Goal: Information Seeking & Learning: Learn about a topic

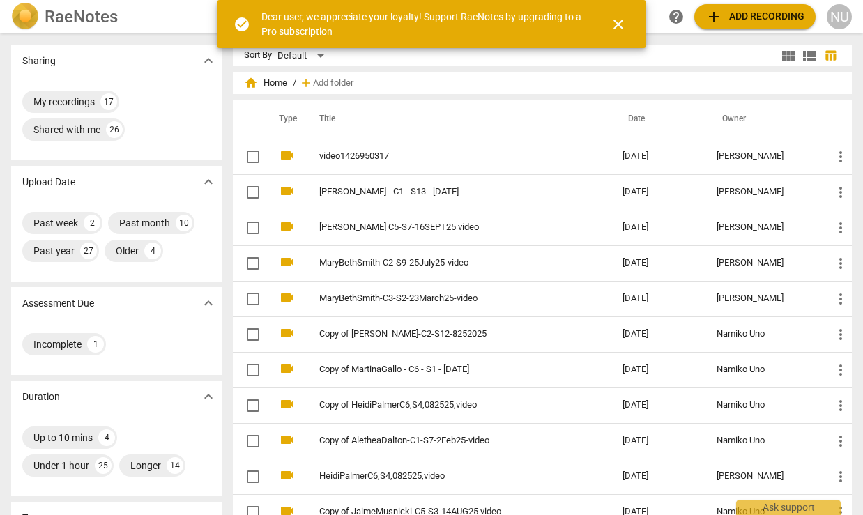
click at [621, 26] on span "close" at bounding box center [618, 24] width 17 height 17
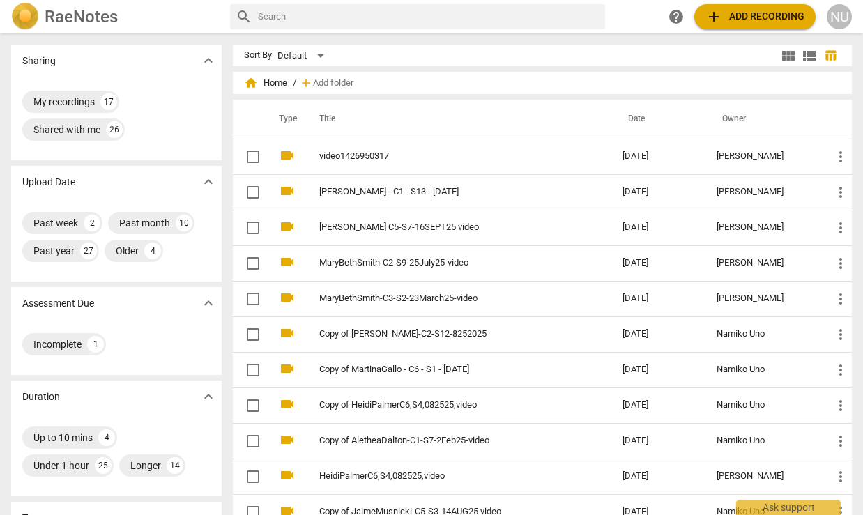
click at [81, 26] on h2 "RaeNotes" at bounding box center [81, 17] width 73 height 20
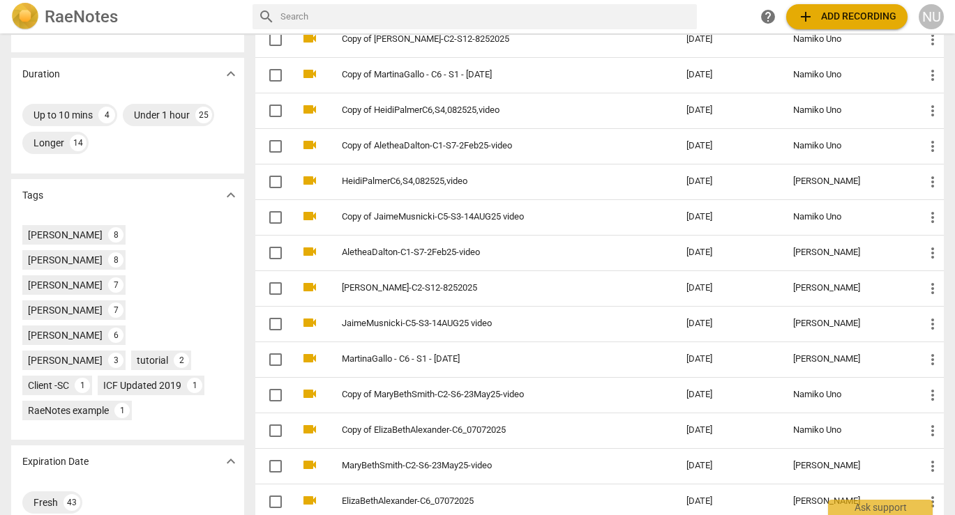
scroll to position [296, 0]
click at [103, 328] on div "[PERSON_NAME]" at bounding box center [65, 335] width 75 height 14
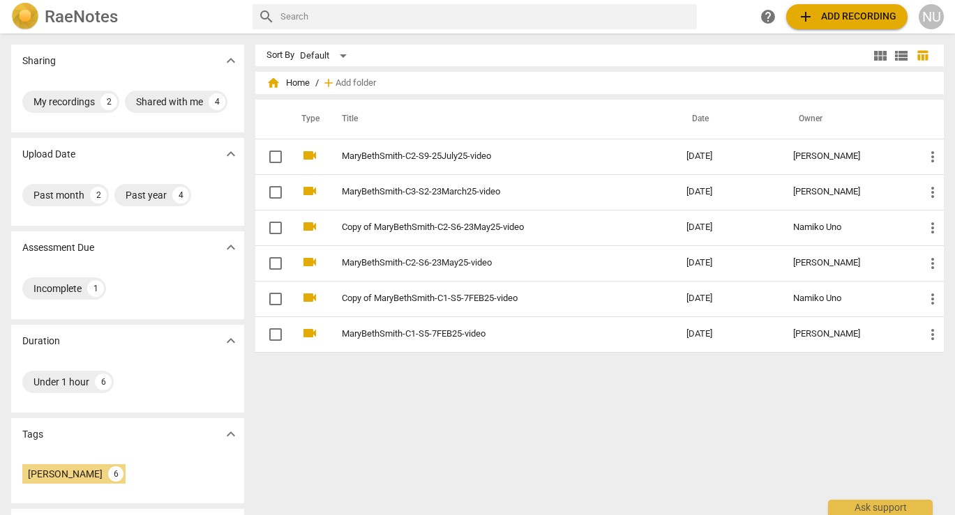
click at [863, 55] on span "view_module" at bounding box center [880, 55] width 17 height 17
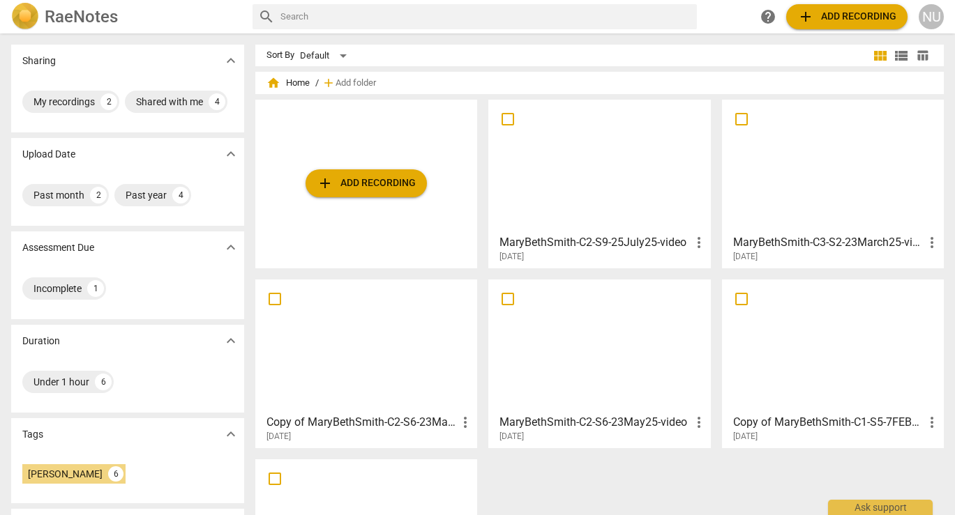
click at [630, 230] on div "MaryBethSmith-C2-S9-25July25-video more_vert [DATE]" at bounding box center [599, 245] width 213 height 35
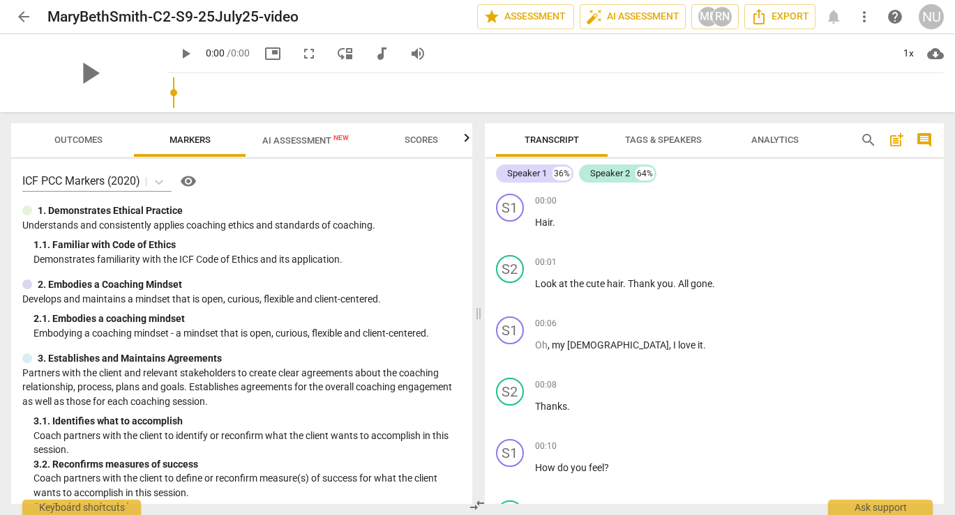
click at [863, 21] on span "more_vert" at bounding box center [864, 16] width 17 height 17
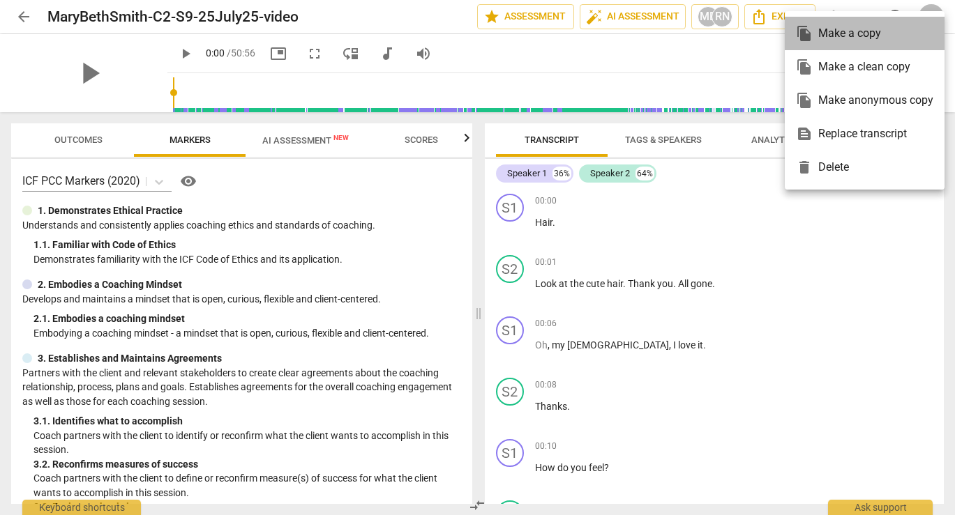
click at [842, 29] on div "file_copy Make a copy" at bounding box center [864, 33] width 137 height 33
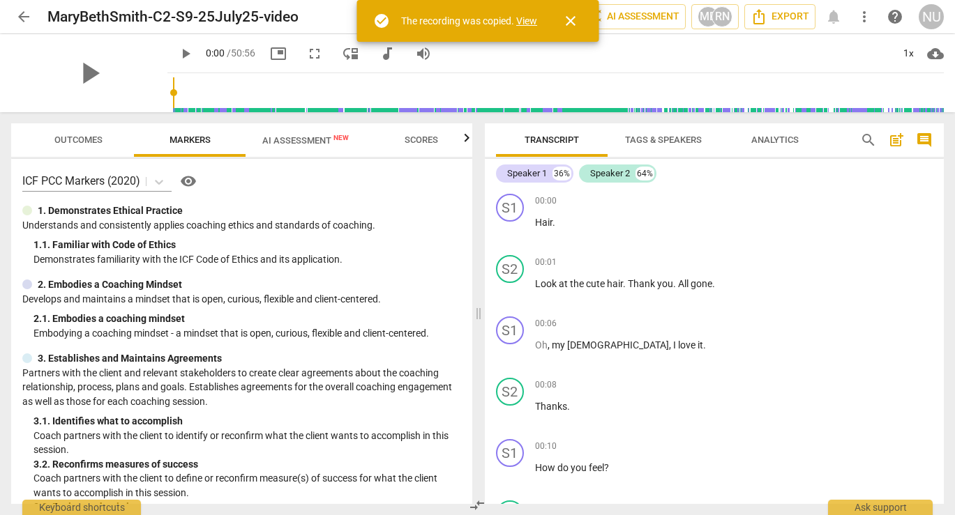
click at [523, 24] on link "View" at bounding box center [526, 20] width 21 height 11
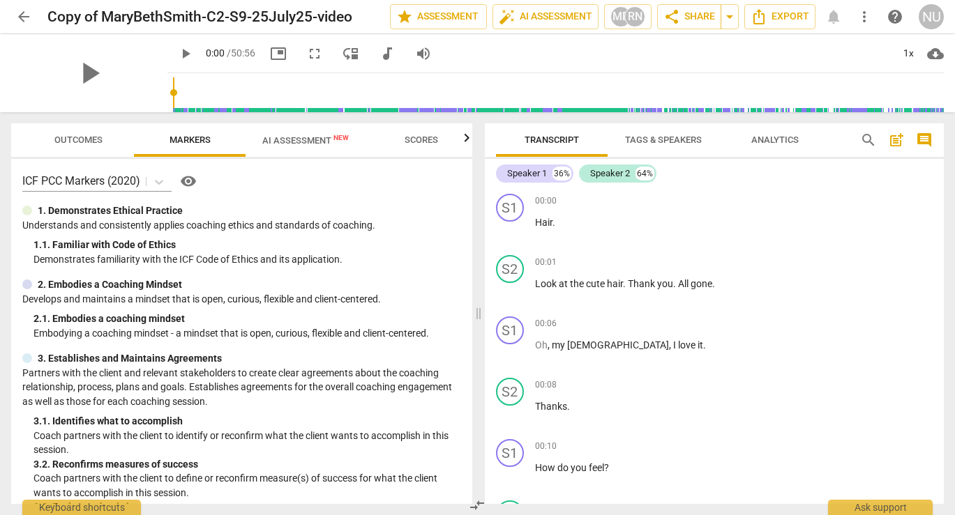
click at [177, 56] on span "play_arrow" at bounding box center [185, 53] width 17 height 17
click at [270, 55] on span "picture_in_picture" at bounding box center [278, 53] width 17 height 17
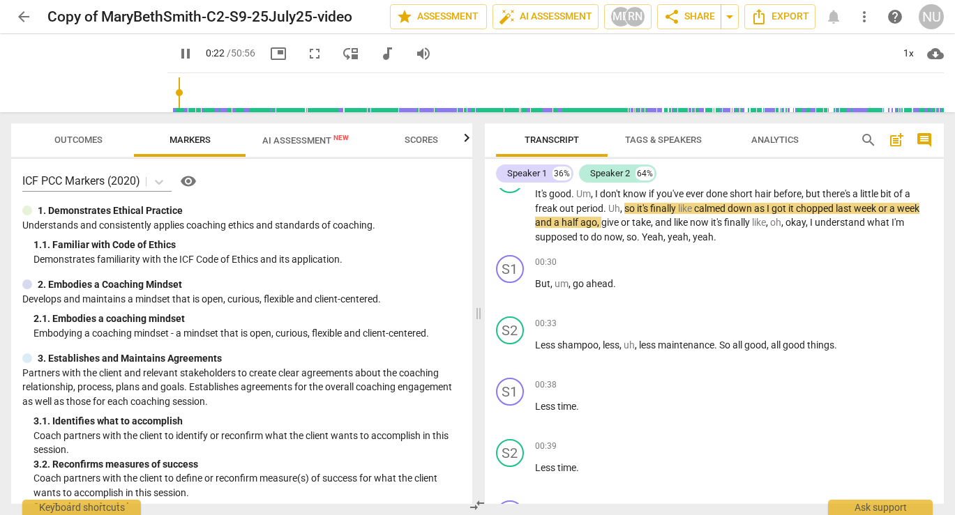
click at [175, 92] on input "range" at bounding box center [558, 92] width 771 height 45
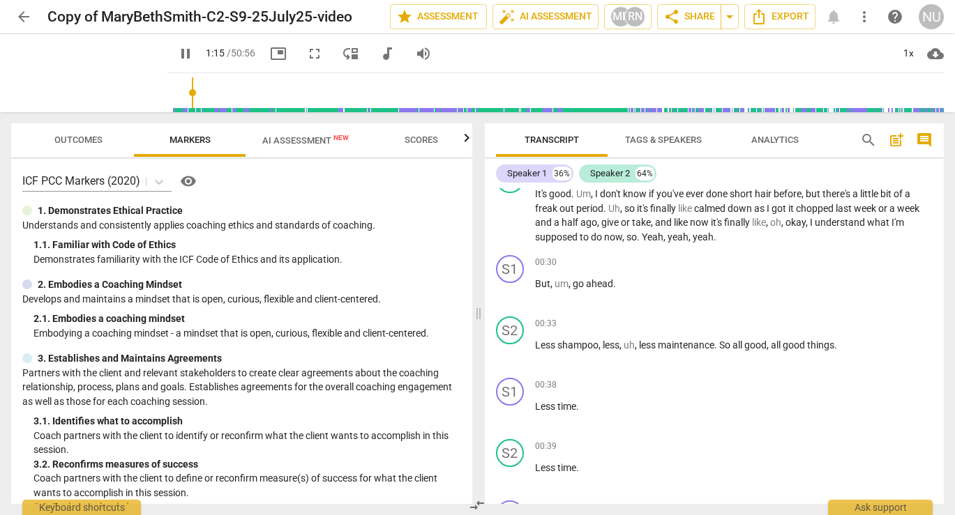
scroll to position [775, 0]
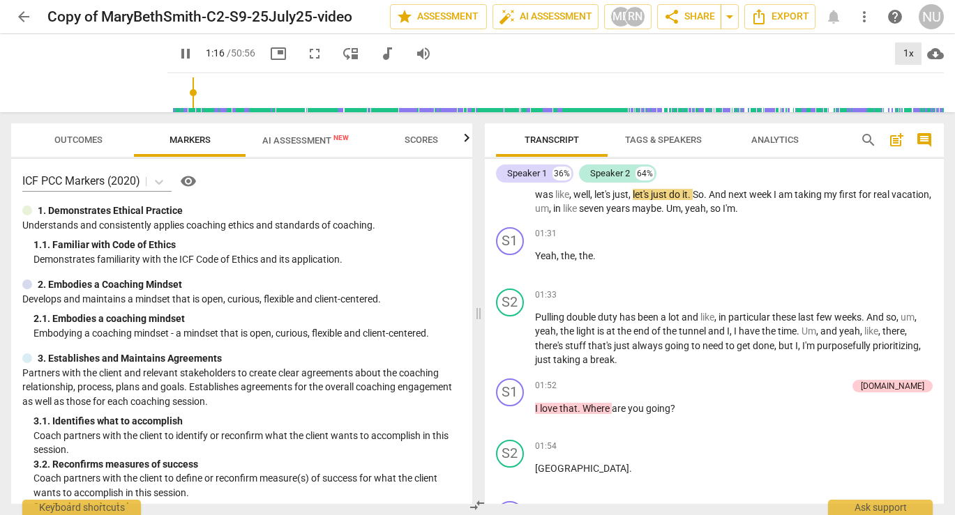
click at [863, 49] on div "1x" at bounding box center [908, 54] width 26 height 22
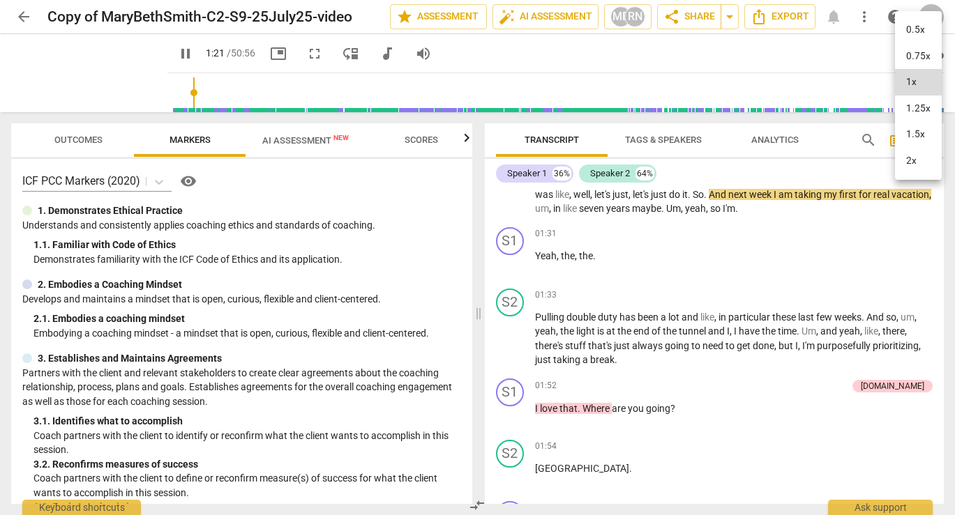
click at [863, 158] on li "2x" at bounding box center [918, 161] width 47 height 26
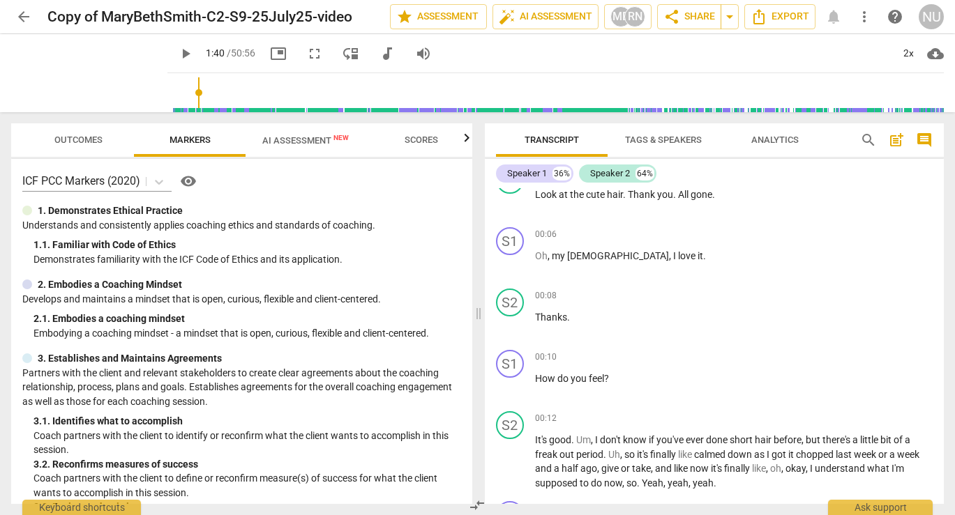
scroll to position [0, 0]
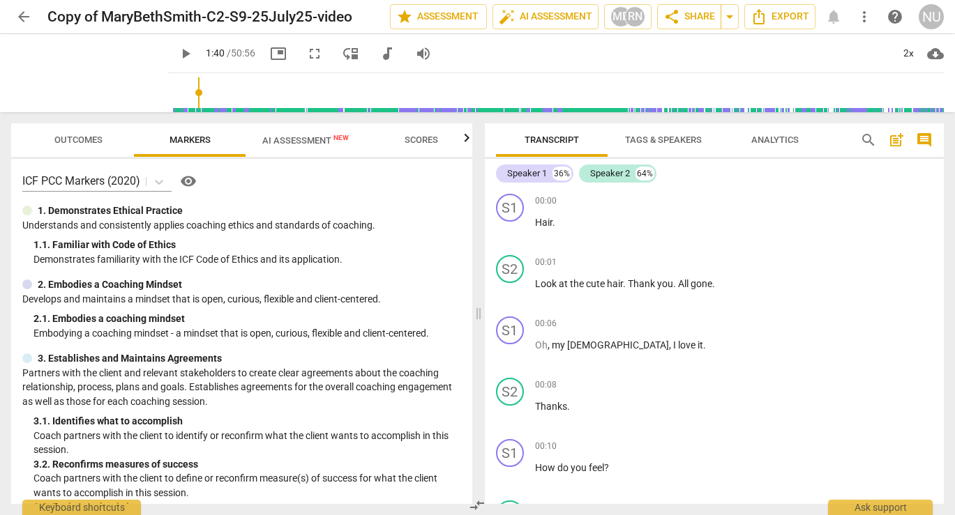
click at [784, 141] on span "Analytics" at bounding box center [774, 140] width 47 height 10
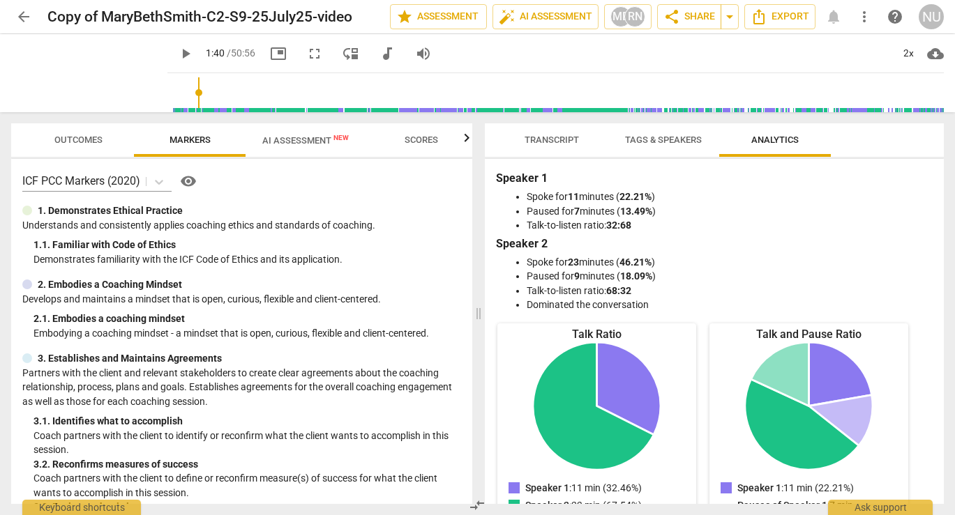
click at [548, 134] on span "Transcript" at bounding box center [552, 140] width 88 height 19
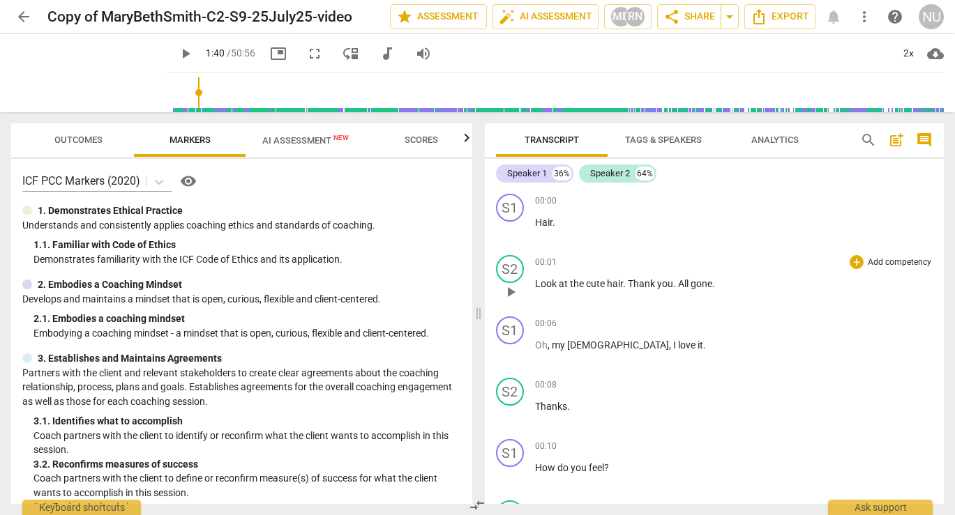
click at [510, 294] on span "play_arrow" at bounding box center [510, 292] width 17 height 17
click at [506, 288] on span "pause" at bounding box center [510, 292] width 17 height 17
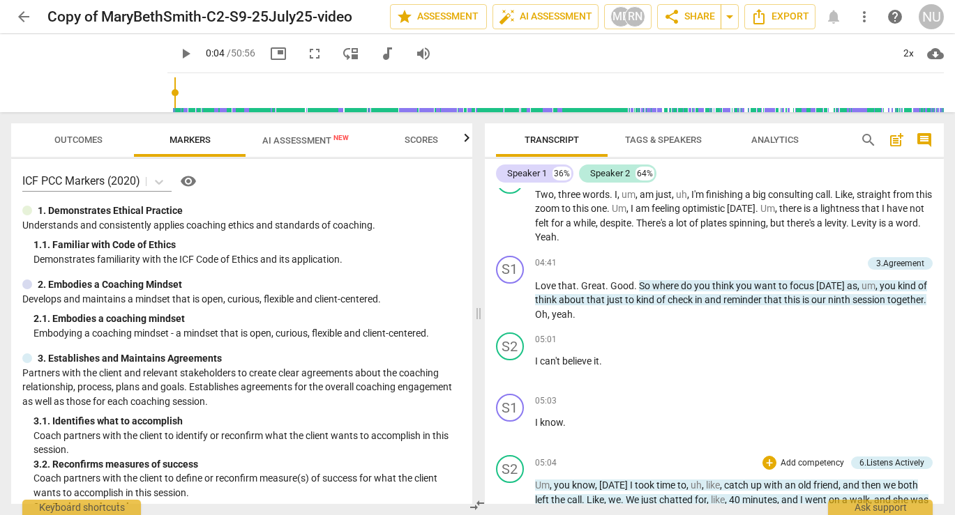
scroll to position [1644, 0]
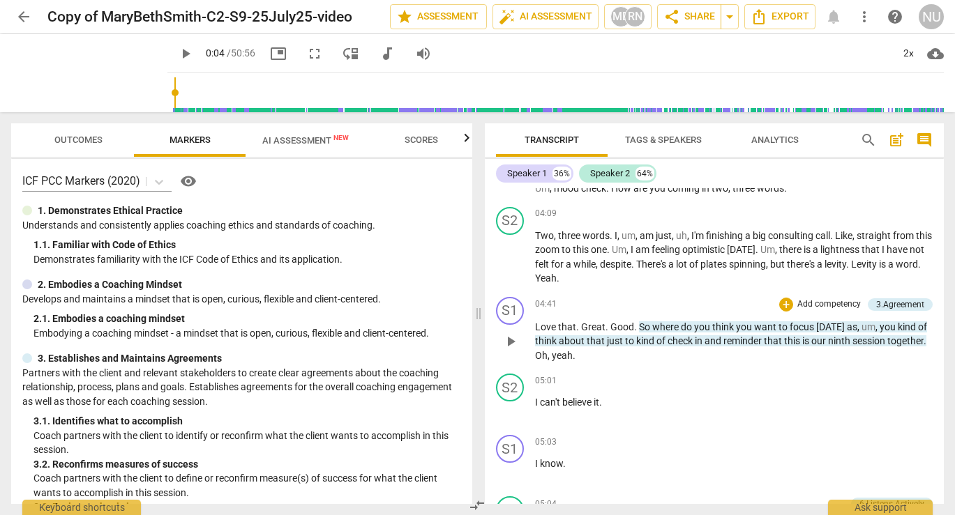
click at [513, 346] on span "play_arrow" at bounding box center [510, 341] width 17 height 17
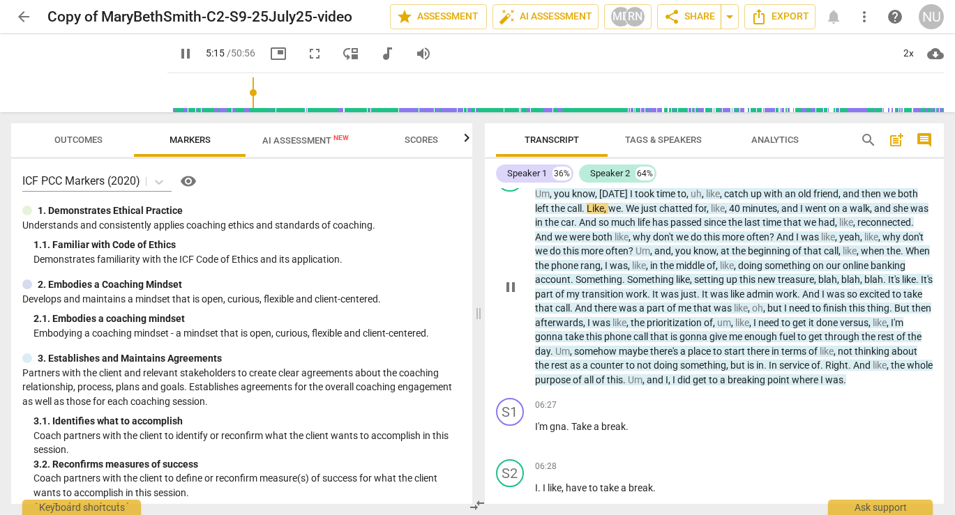
click at [508, 294] on span "pause" at bounding box center [510, 287] width 17 height 17
type input "316"
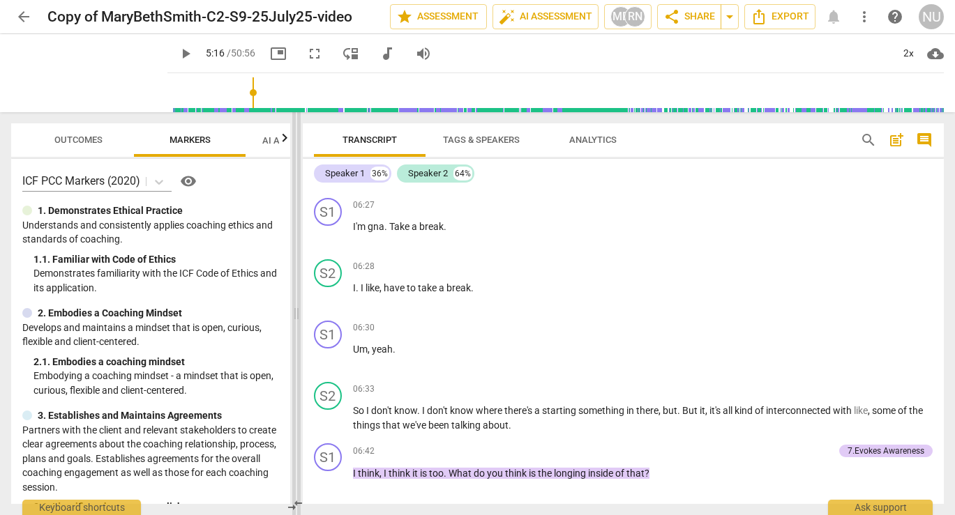
scroll to position [1834, 0]
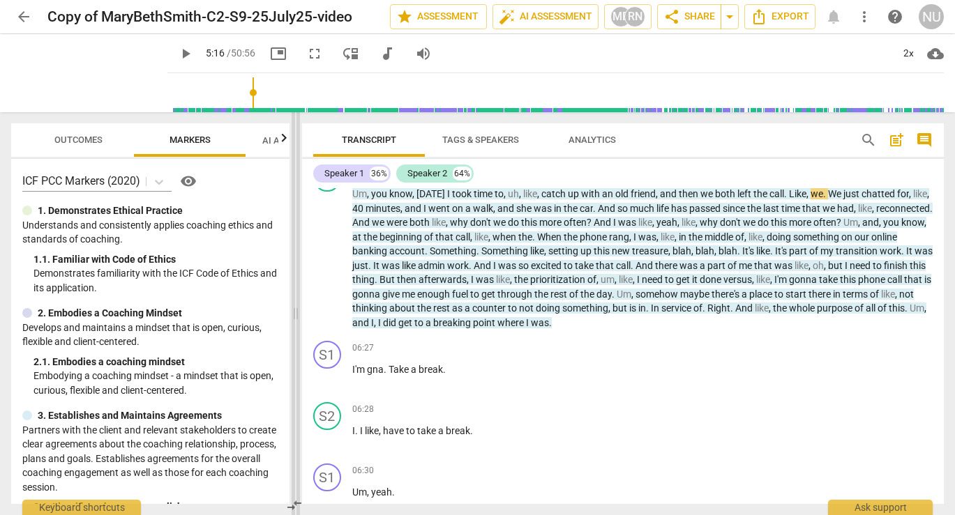
drag, startPoint x: 478, startPoint y: 312, endPoint x: 296, endPoint y: 310, distance: 182.7
click at [296, 310] on span at bounding box center [295, 313] width 8 height 403
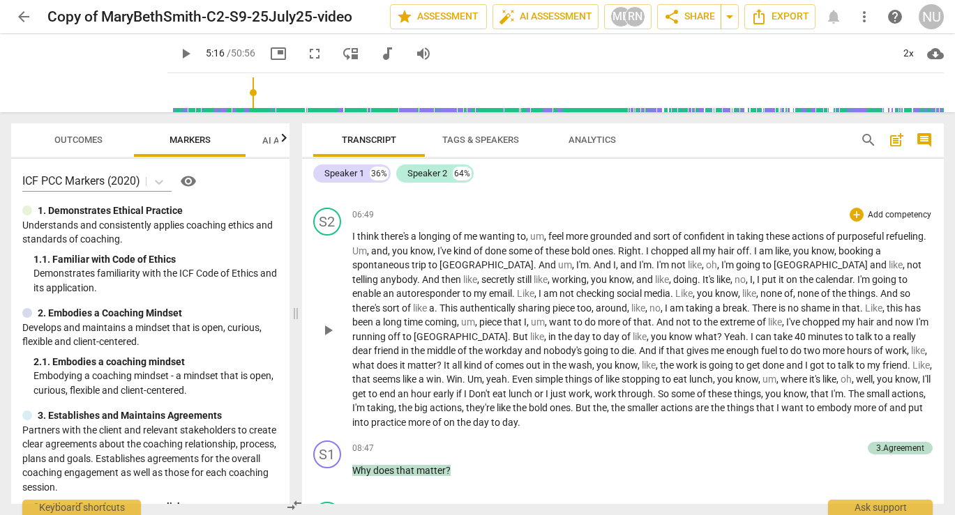
scroll to position [2115, 0]
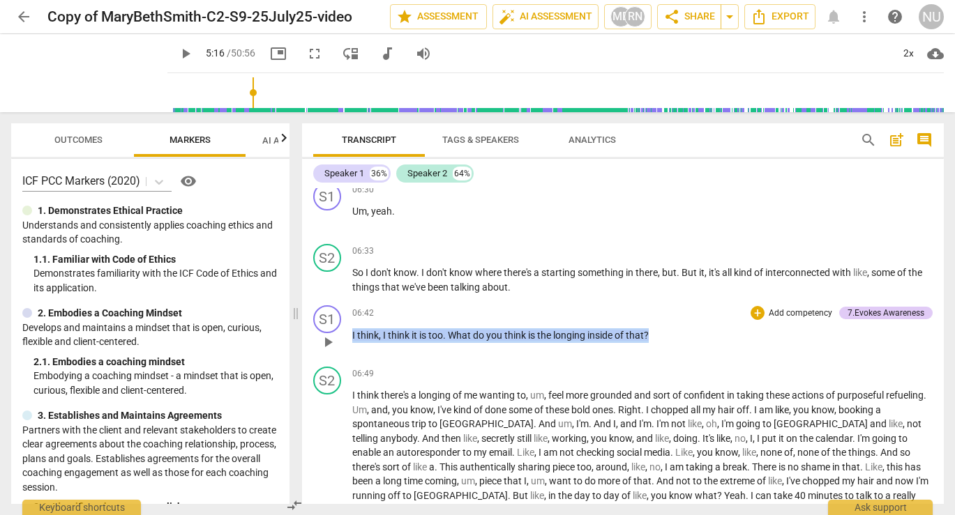
drag, startPoint x: 658, startPoint y: 333, endPoint x: 347, endPoint y: 323, distance: 311.2
click at [347, 323] on div "S1 play_arrow pause 06:42 + Add competency 7.Evokes Awareness keyboard_arrow_ri…" at bounding box center [623, 330] width 642 height 61
click at [662, 314] on div "+" at bounding box center [663, 318] width 14 height 14
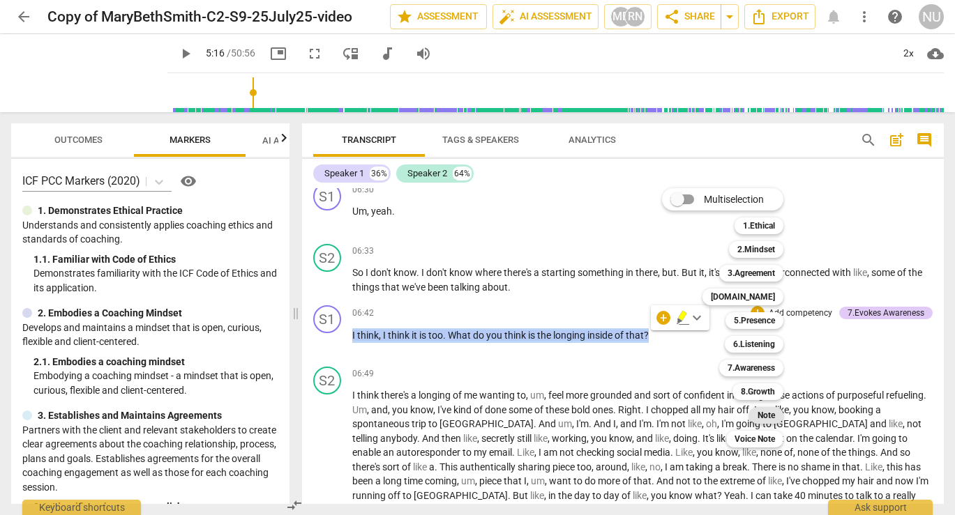
click at [766, 418] on b "Note" at bounding box center [765, 415] width 17 height 17
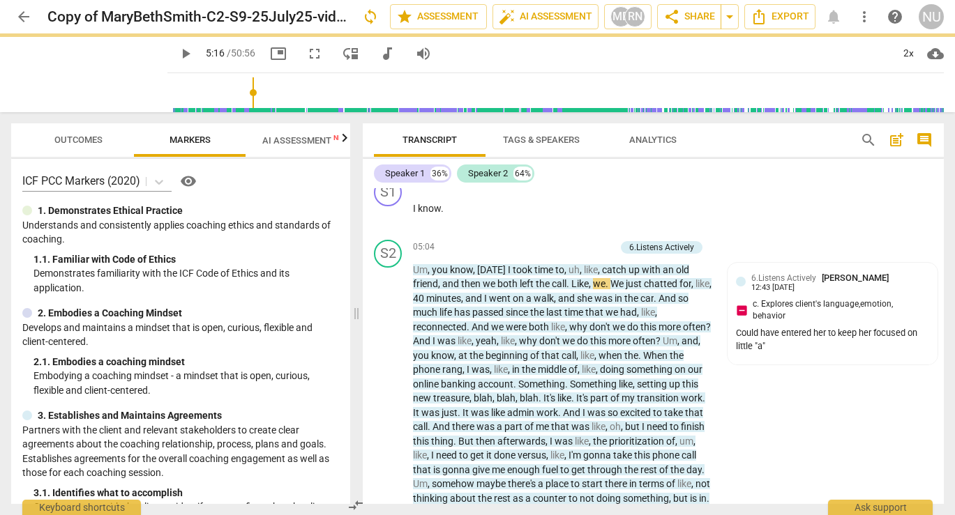
scroll to position [2614, 0]
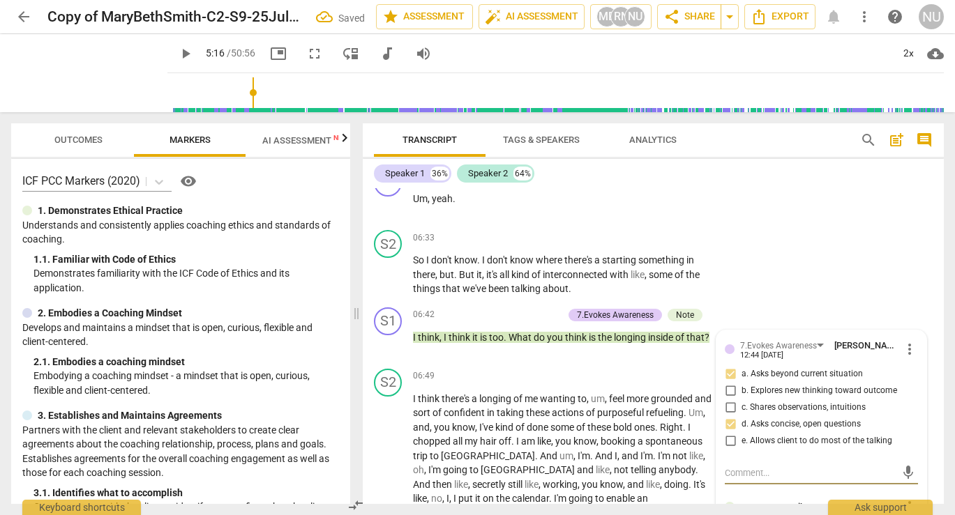
type textarea "b"
type textarea "be"
type textarea "bea"
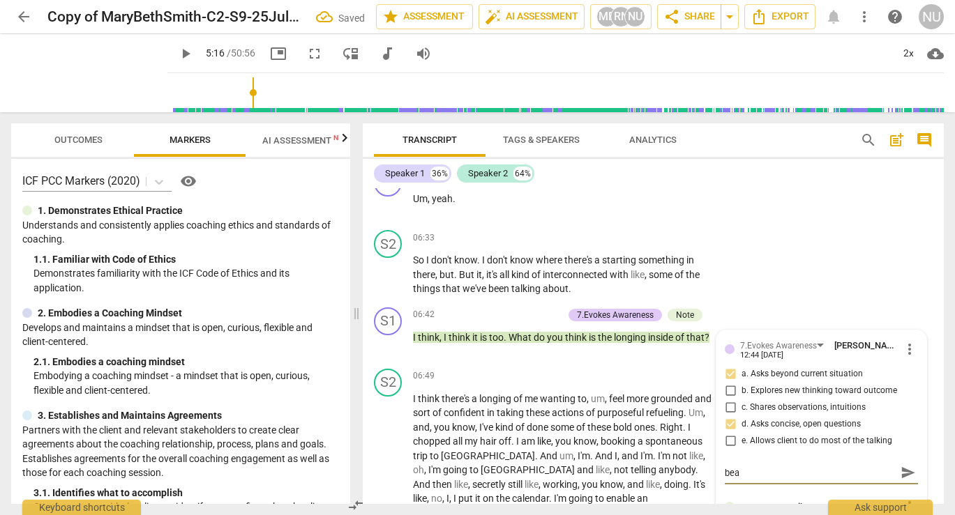
type textarea "beai"
type textarea "beait"
type textarea "beaitu"
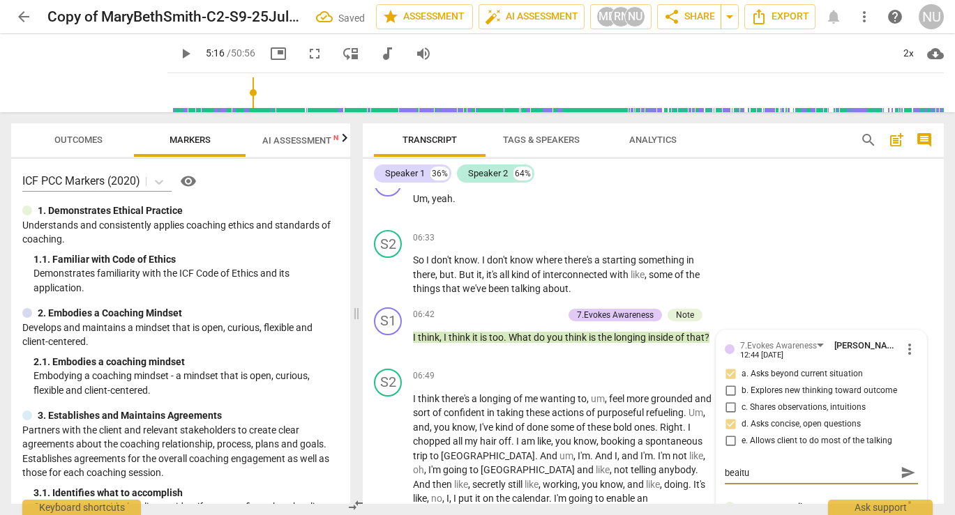
type textarea "beait"
type textarea "beai"
type textarea "bea"
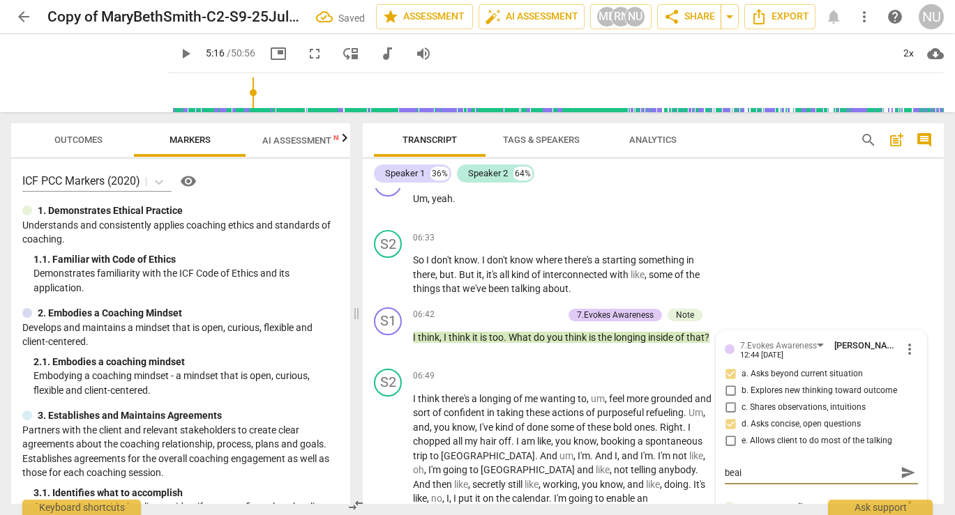
type textarea "bea"
type textarea "beau"
type textarea "beaut"
type textarea "beauti"
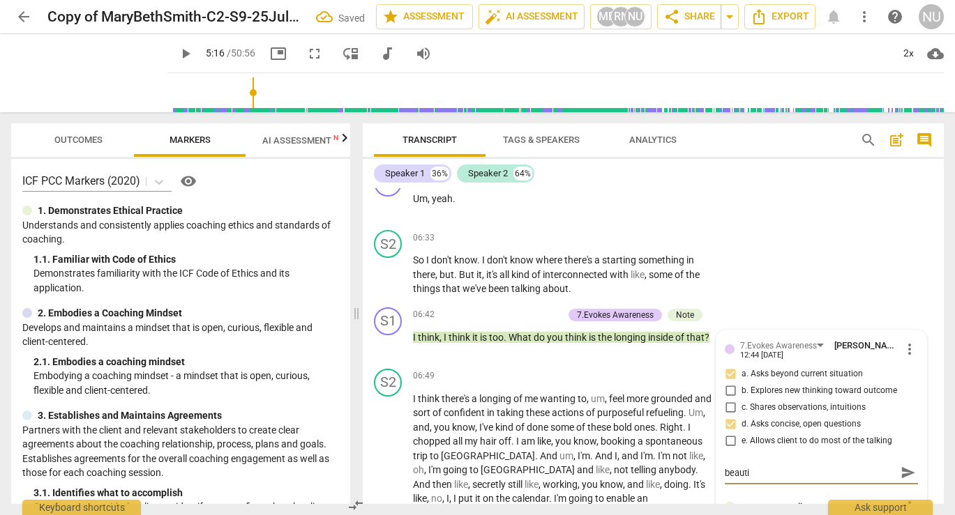
type textarea "beautif"
type textarea "beautifu"
type textarea "beautiful"
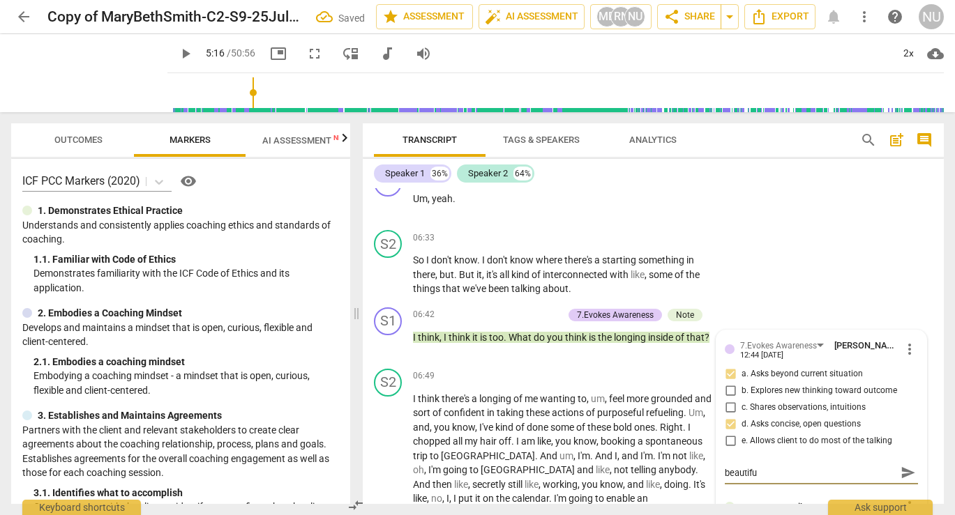
type textarea "beautiful"
type textarea "beautiful o"
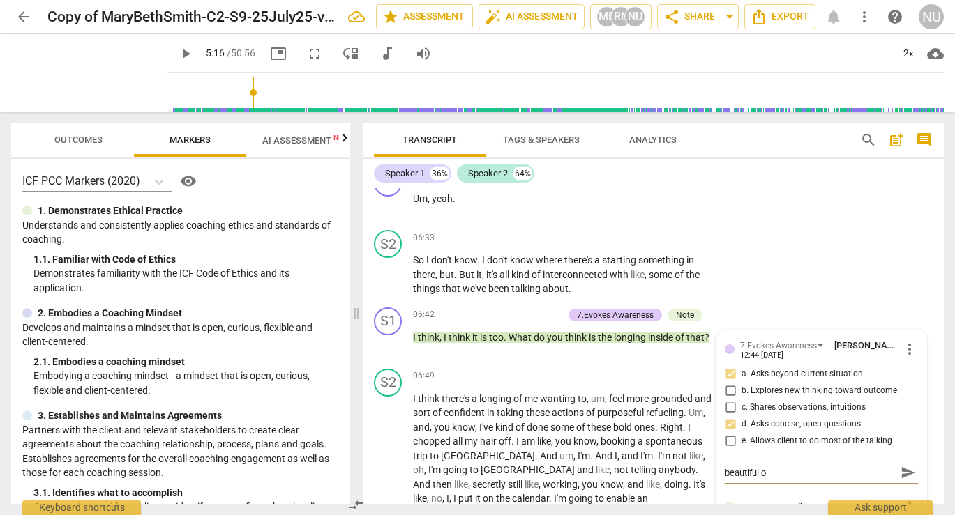
type textarea "beautiful op"
type textarea "beautiful ope"
type textarea "beautiful open"
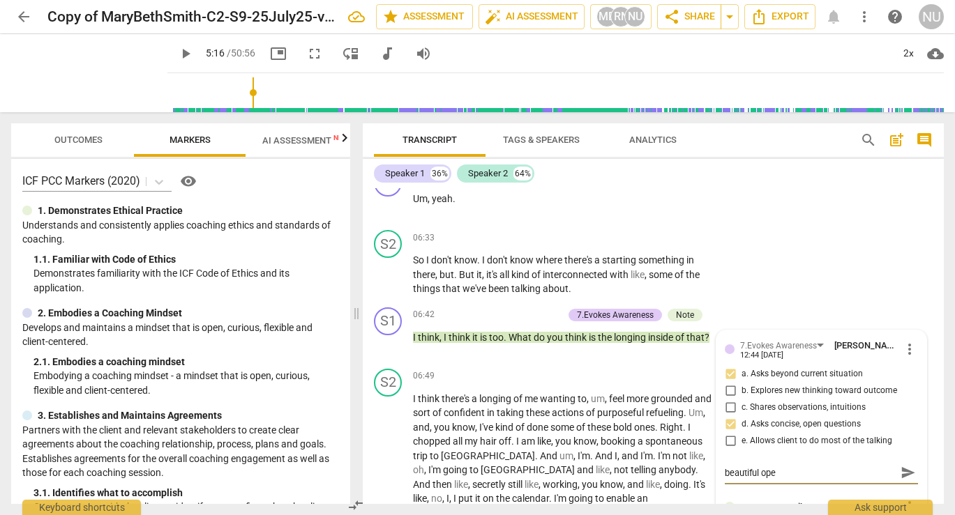
type textarea "beautiful open"
type textarea "beautiful open e"
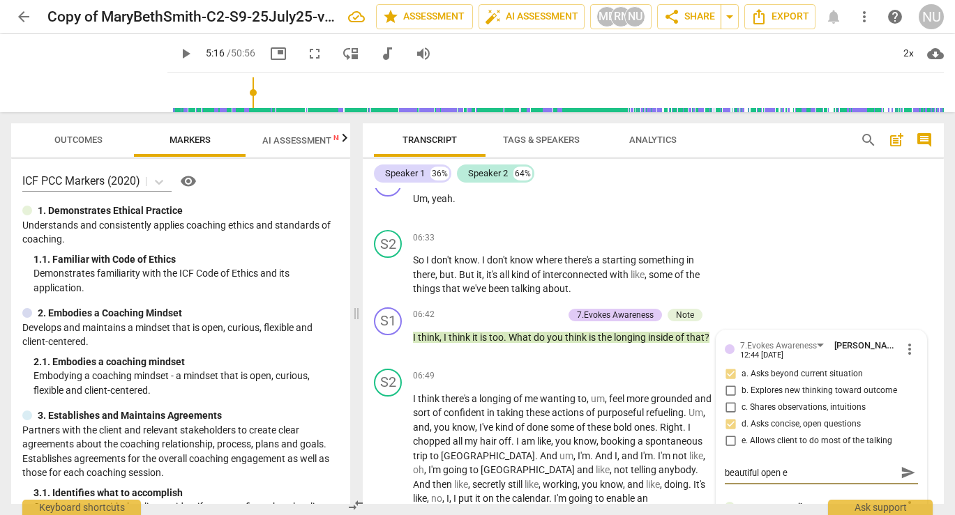
type textarea "beautiful open en"
type textarea "beautiful open end"
type textarea "beautiful open ende"
type textarea "beautiful open ended"
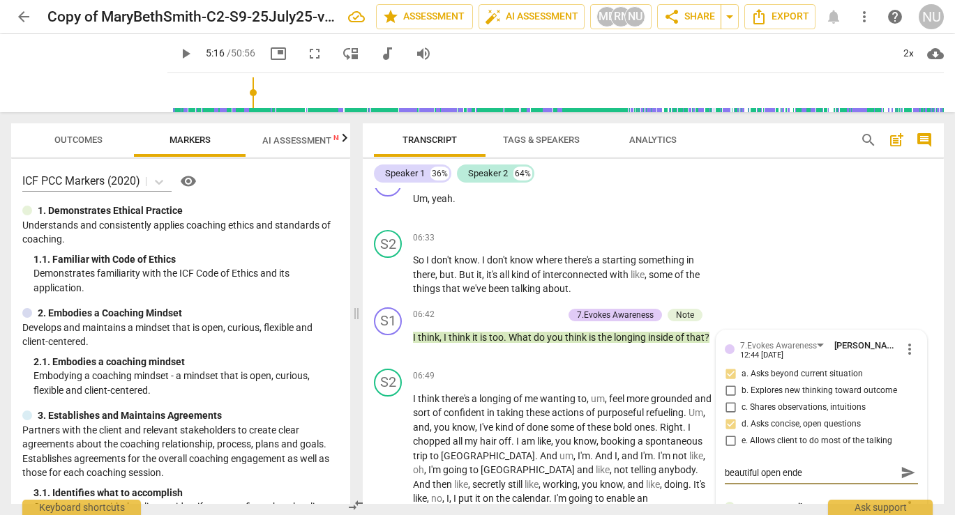
type textarea "beautiful open ended"
type textarea "beautiful open ended a"
type textarea "beautiful open ended and"
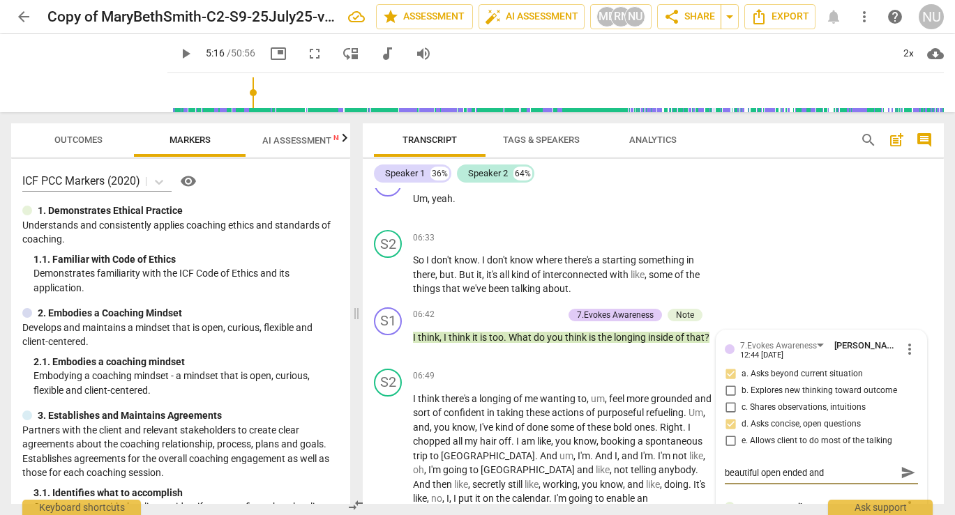
type textarea "beautiful open ended and"
type textarea "beautiful open ended and c"
type textarea "beautiful open ended and cl"
type textarea "beautiful open ended and cla"
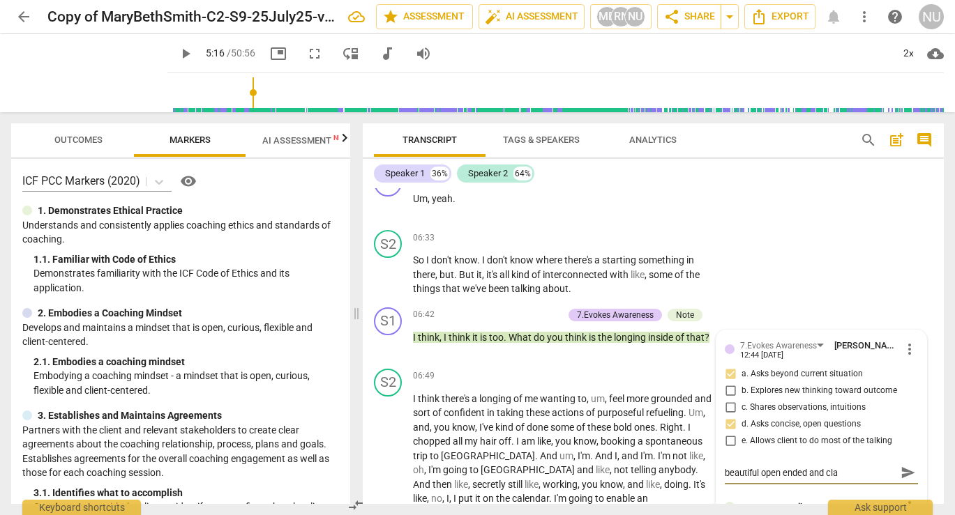
type textarea "beautiful open ended and clar"
type textarea "beautiful open ended and clari"
type textarea "beautiful open ended and clarif"
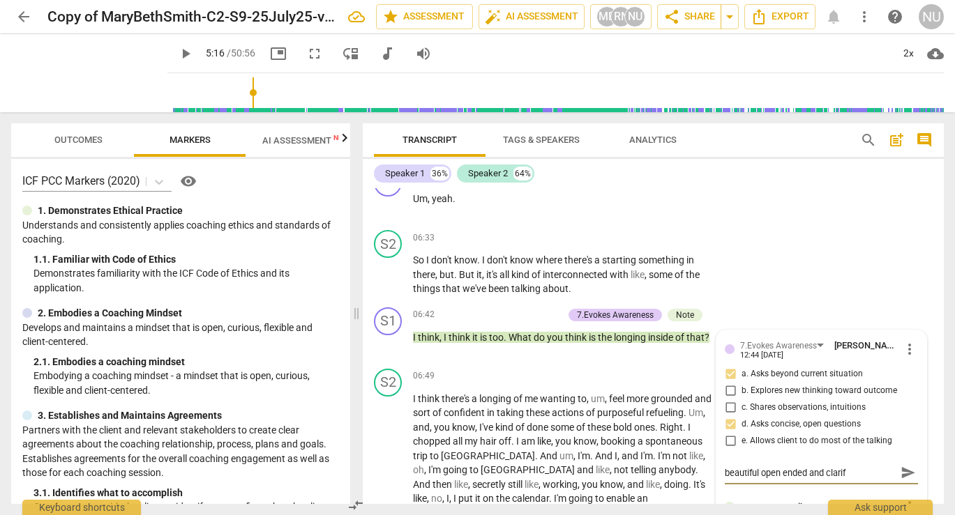
type textarea "beautiful open ended and clarify"
type textarea "beautiful open ended and clarifyi"
type textarea "beautiful open ended and clarifyin"
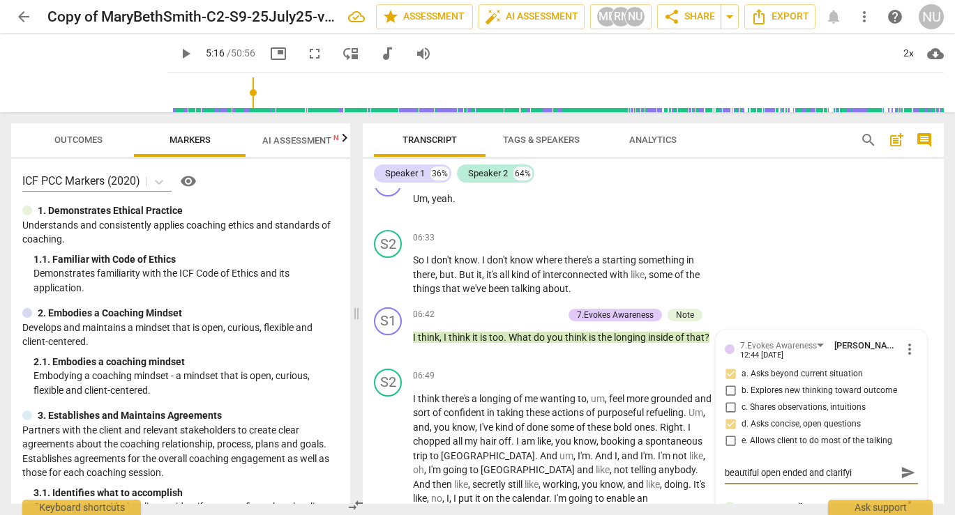
type textarea "beautiful open ended and clarifyin"
type textarea "beautiful open ended and clarifying"
type textarea "beautiful open ended and clarifying q"
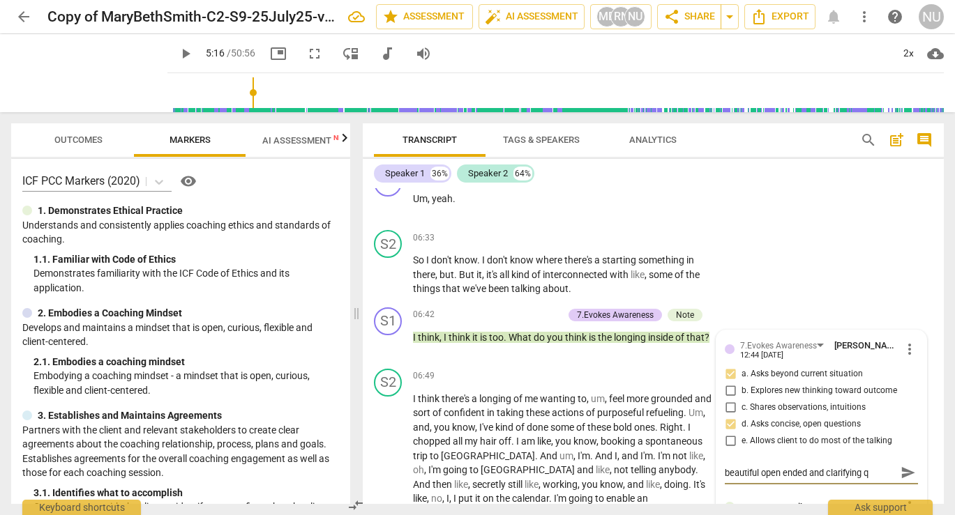
type textarea "beautiful open ended and clarifying qu"
type textarea "beautiful open ended and clarifying que"
type textarea "beautiful open ended and clarifying ques"
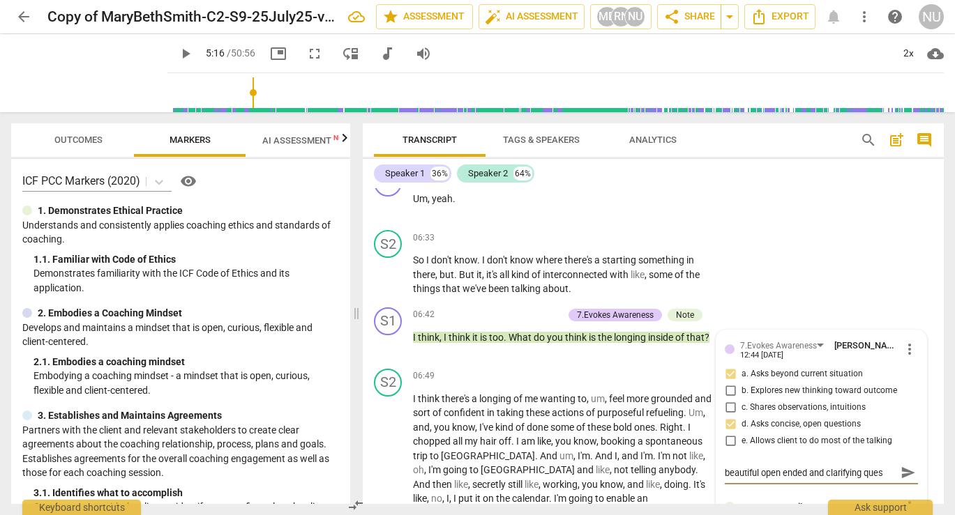
type textarea "beautiful open ended and clarifying quesi"
type textarea "beautiful open ended and clarifying quesit"
type textarea "beautiful open ended and clarifying quesito"
type textarea "beautiful open ended and clarifying quesiton"
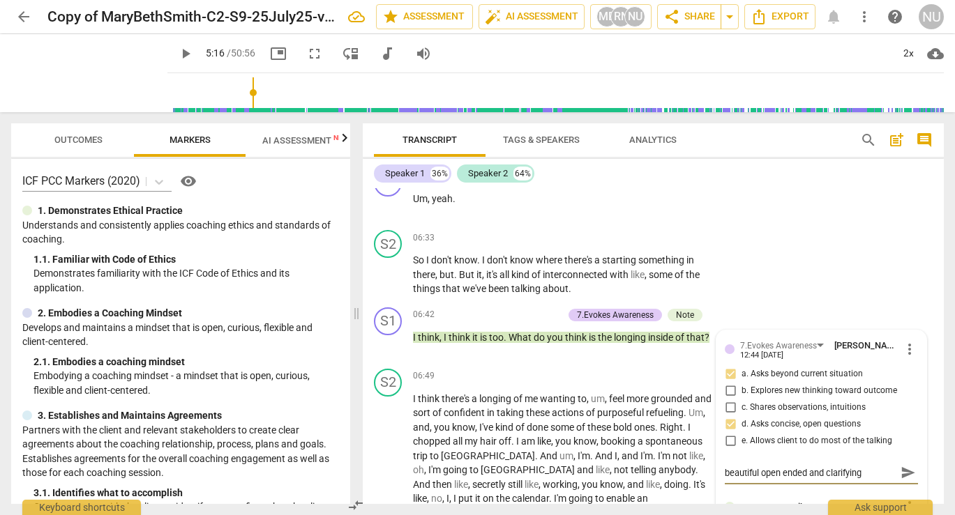
scroll to position [12, 0]
type textarea "beautiful open ended and clarifying quesitons"
type textarea "beautiful open ended and clarifying quesiton"
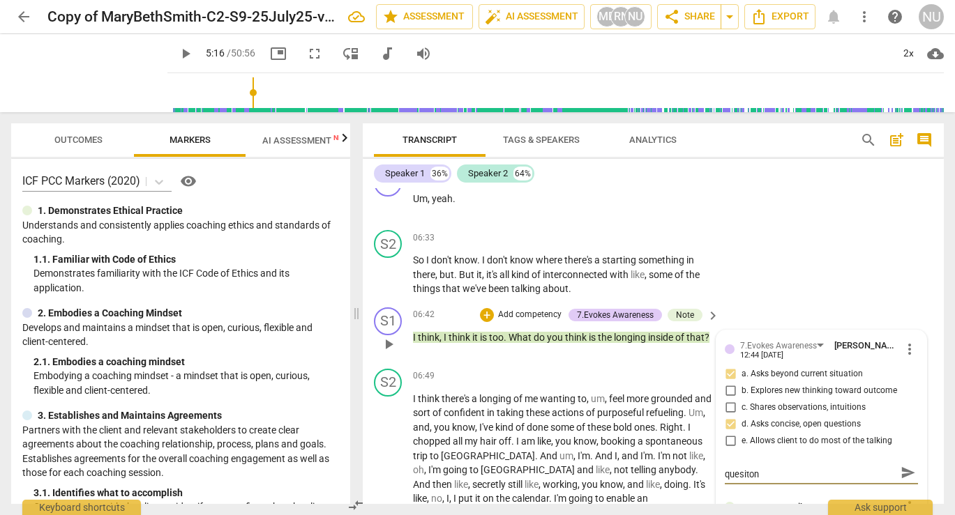
type textarea "beautiful open ended and clarifying quesito"
type textarea "beautiful open ended and clarifying quesit"
type textarea "beautiful open ended and clarifying quesi"
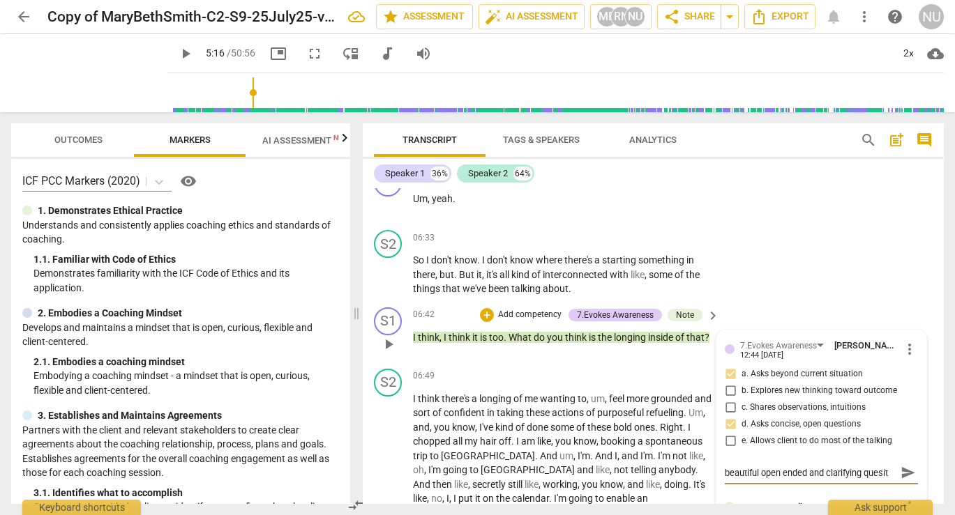
type textarea "beautiful open ended and clarifying quesi"
type textarea "beautiful open ended and clarifying ques"
type textarea "beautiful open ended and clarifying quest"
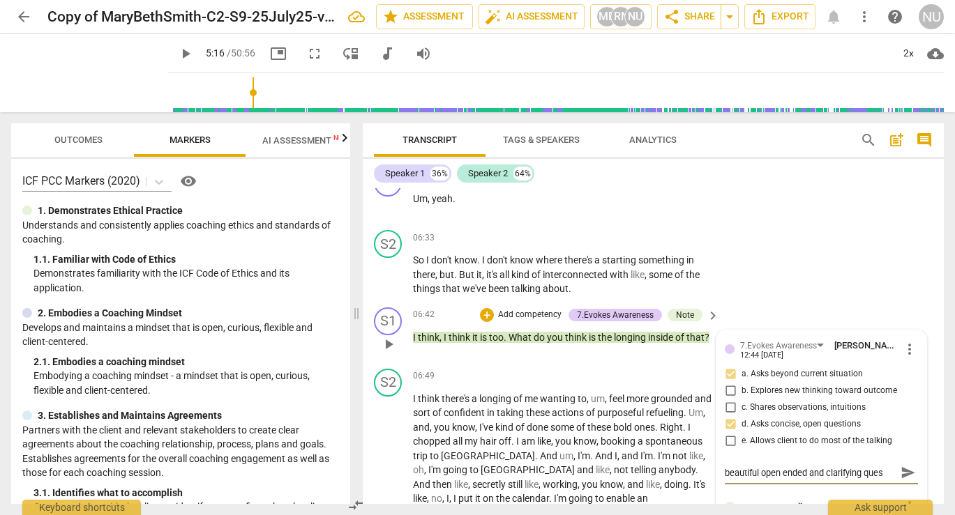
type textarea "beautiful open ended and clarifying quest"
type textarea "beautiful open ended and clarifying questi"
type textarea "beautiful open ended and clarifying questio"
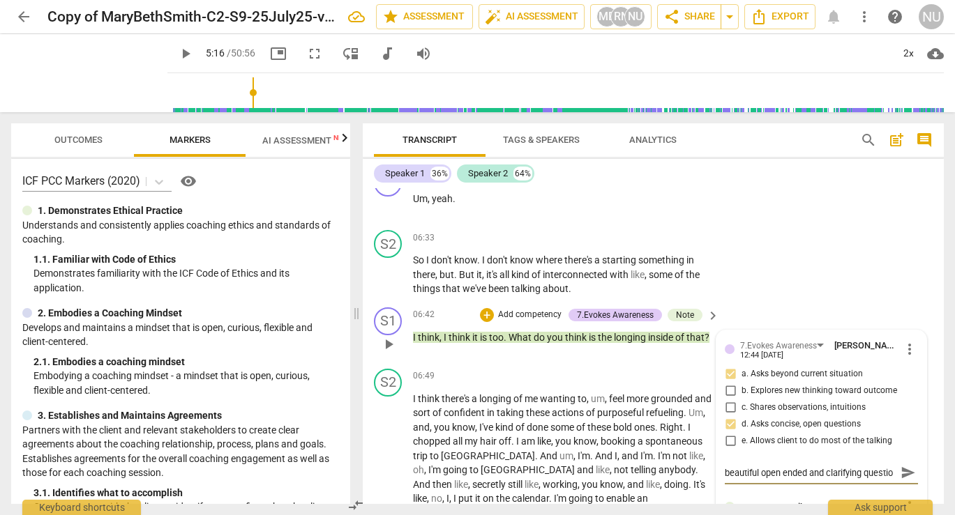
type textarea "beautiful open ended and clarifying question"
click at [863, 480] on span "send" at bounding box center [907, 472] width 15 height 15
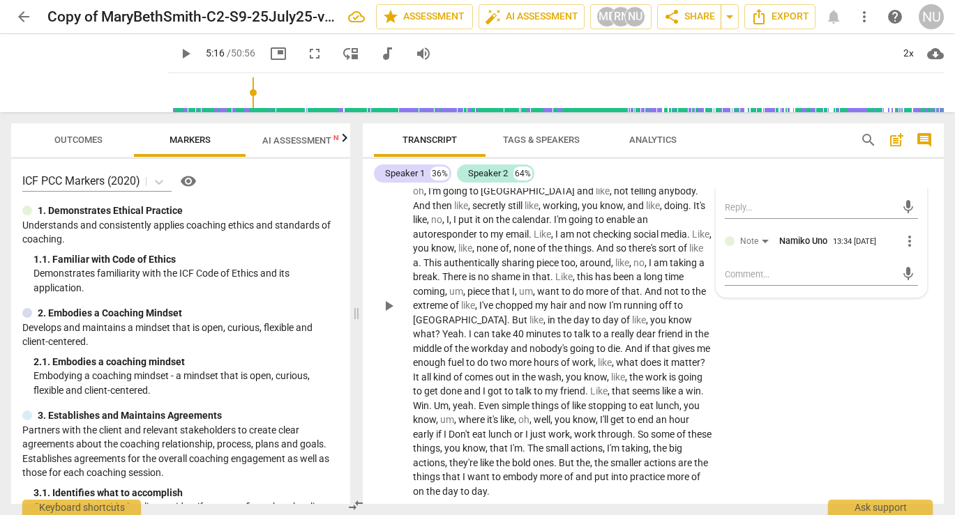
scroll to position [2895, 0]
click at [390, 313] on span "play_arrow" at bounding box center [388, 304] width 17 height 17
click at [455, 267] on span "authentically" at bounding box center [473, 261] width 58 height 11
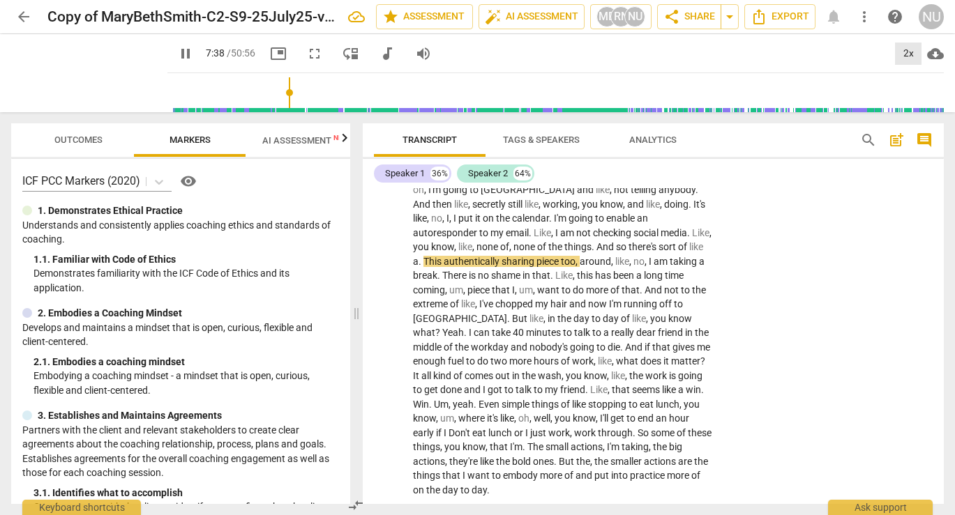
click at [863, 54] on div "2x" at bounding box center [908, 54] width 26 height 22
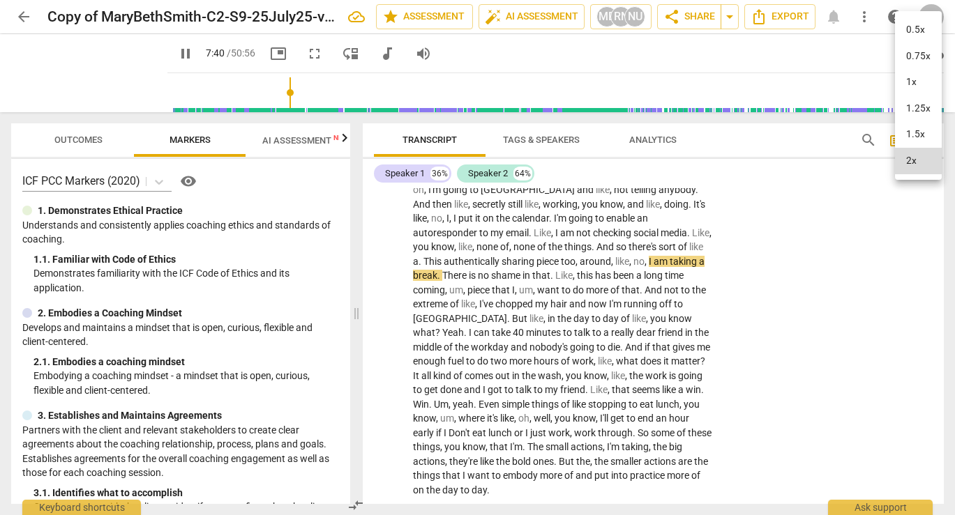
click at [863, 85] on li "1x" at bounding box center [918, 82] width 47 height 26
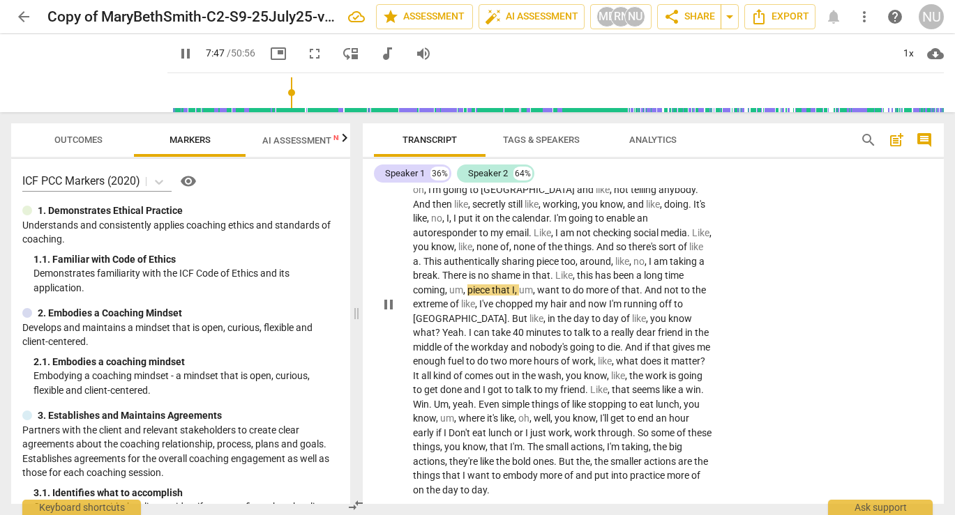
click at [386, 313] on span "pause" at bounding box center [388, 304] width 17 height 17
type input "467"
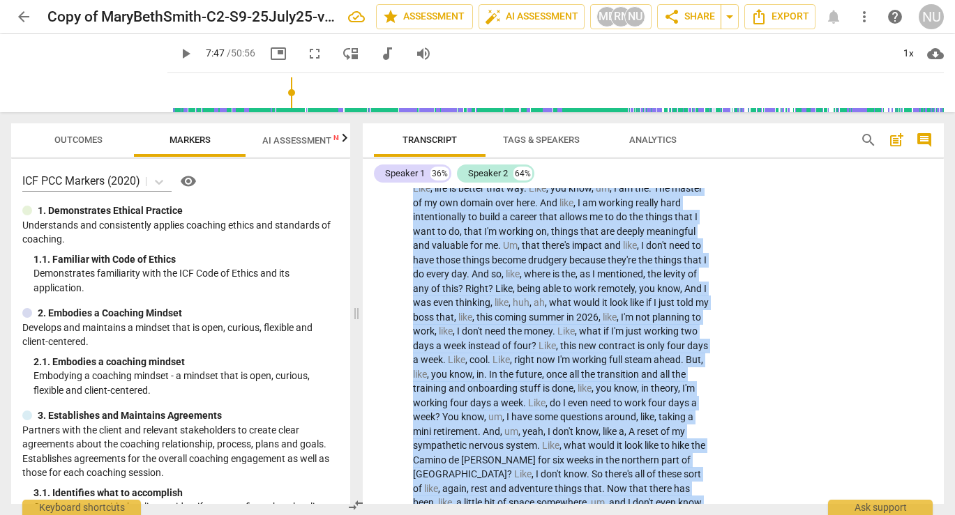
scroll to position [3225, 0]
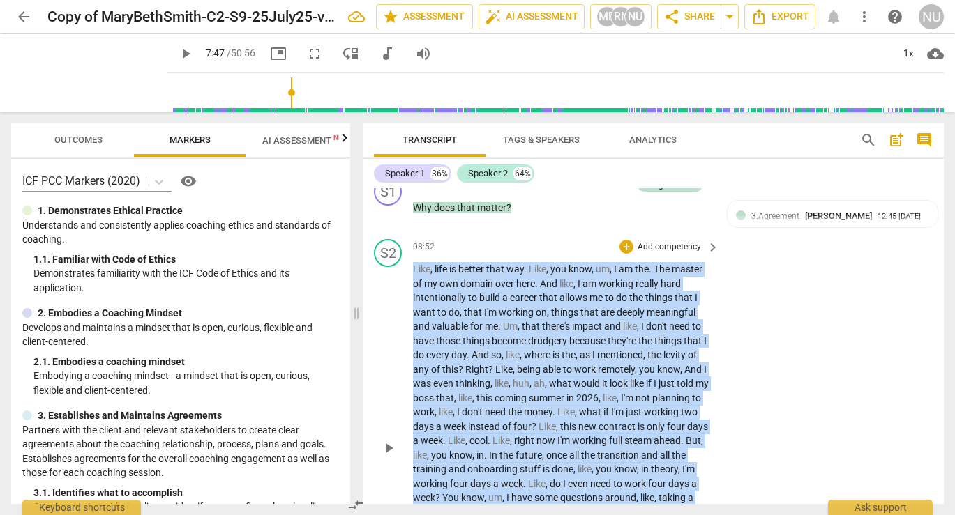
drag, startPoint x: 582, startPoint y: 404, endPoint x: 401, endPoint y: 278, distance: 220.9
click at [401, 278] on div "S2 play_arrow pause 08:52 + Add competency keyboard_arrow_right Like , life is …" at bounding box center [653, 437] width 581 height 406
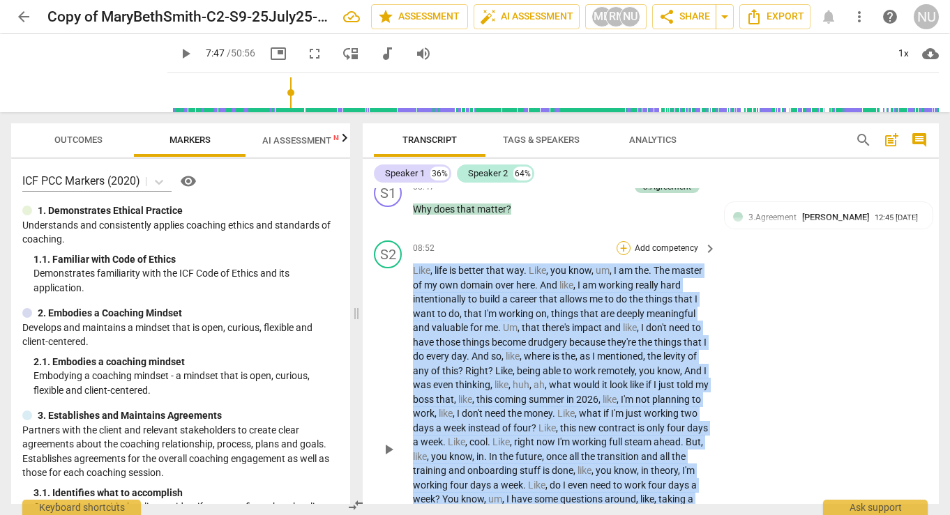
click at [621, 255] on div "+" at bounding box center [623, 248] width 14 height 14
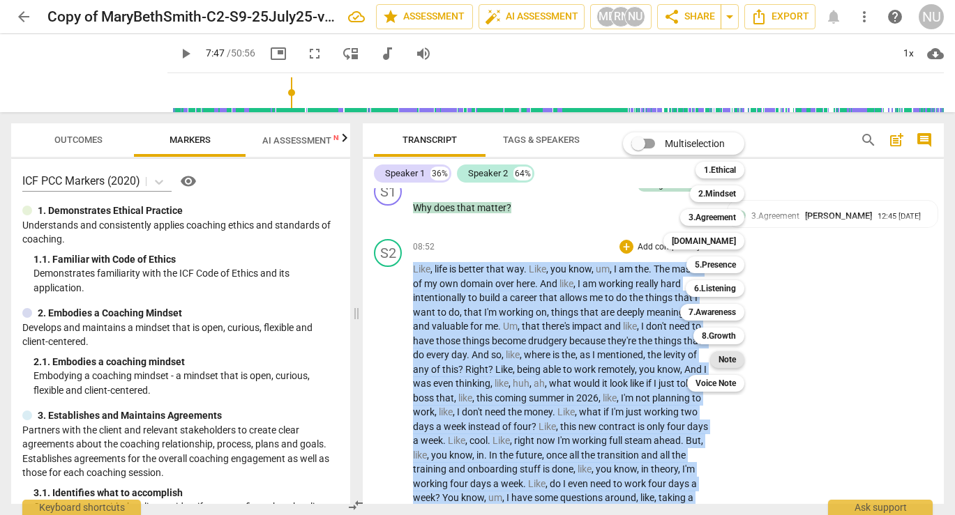
click at [733, 363] on b "Note" at bounding box center [726, 359] width 17 height 17
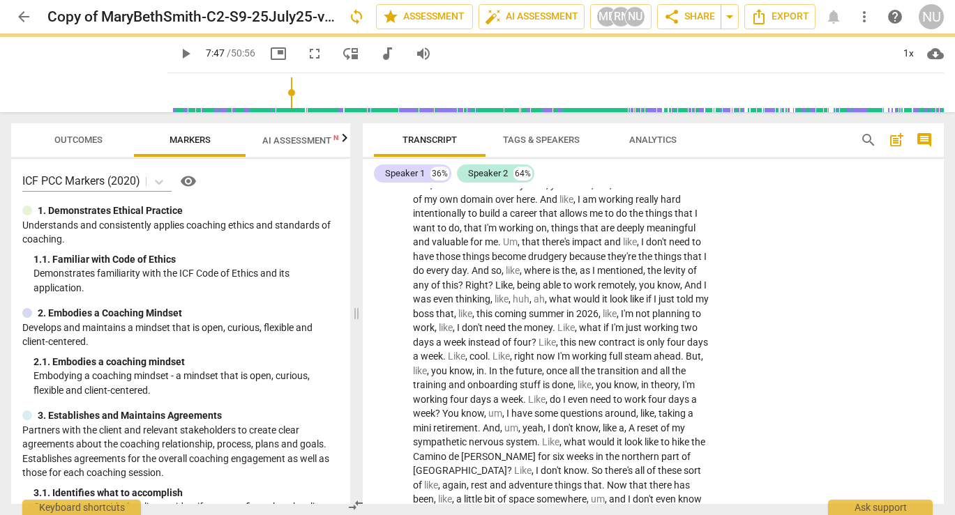
scroll to position [3331, 0]
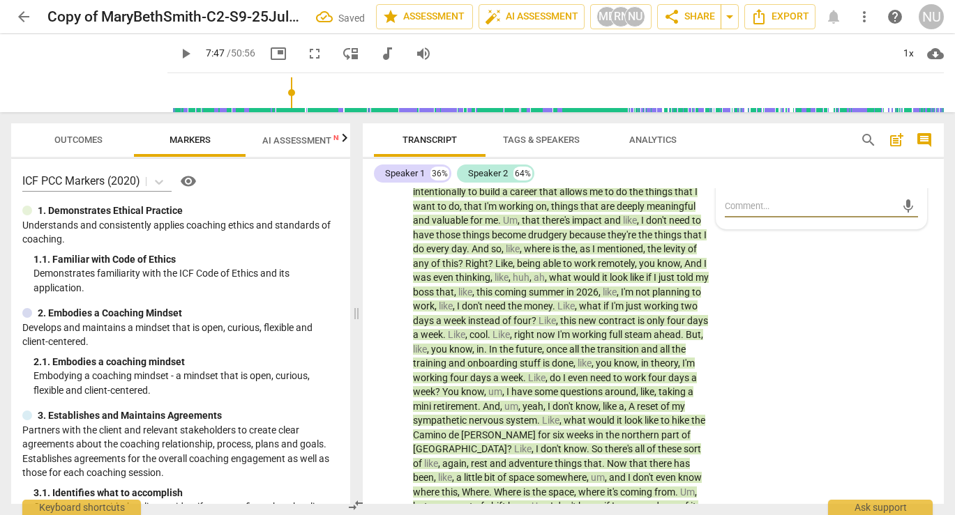
type textarea "w"
type textarea "wh"
type textarea "whe"
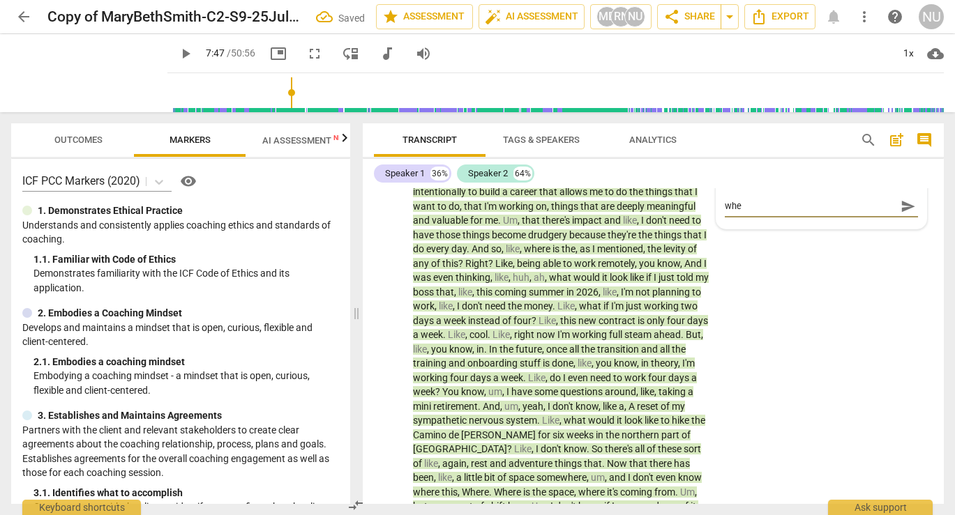
type textarea "wher"
type textarea "where"
type textarea "where c"
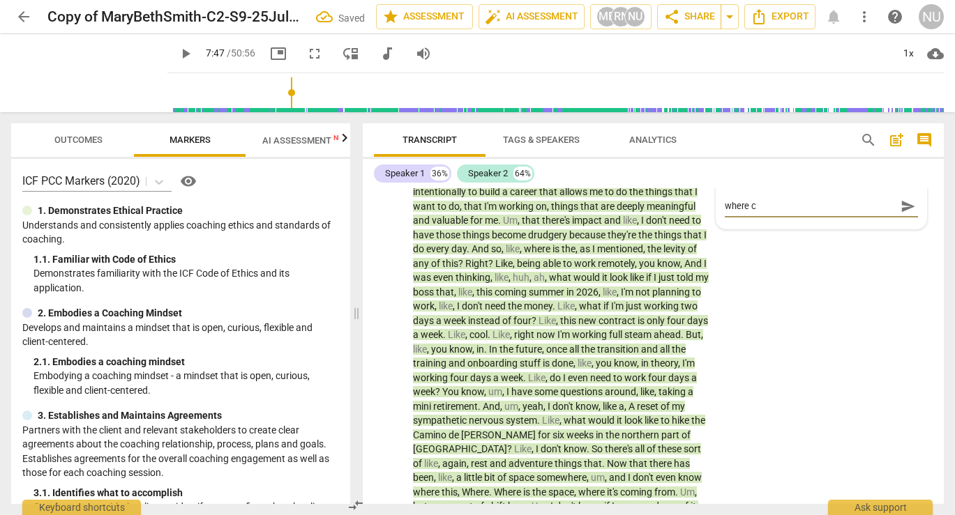
type textarea "where co"
type textarea "where cou"
type textarea "where coul"
type textarea "where could"
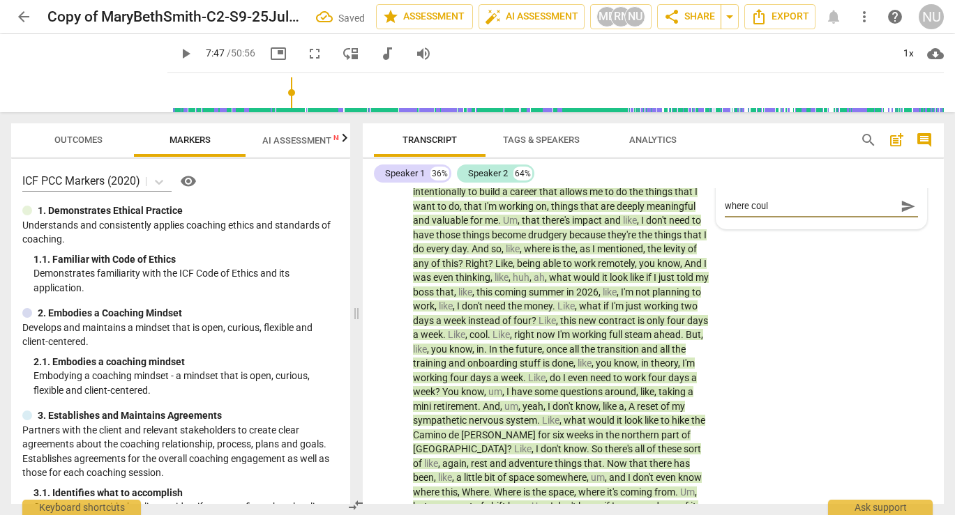
type textarea "where could"
type textarea "where could y"
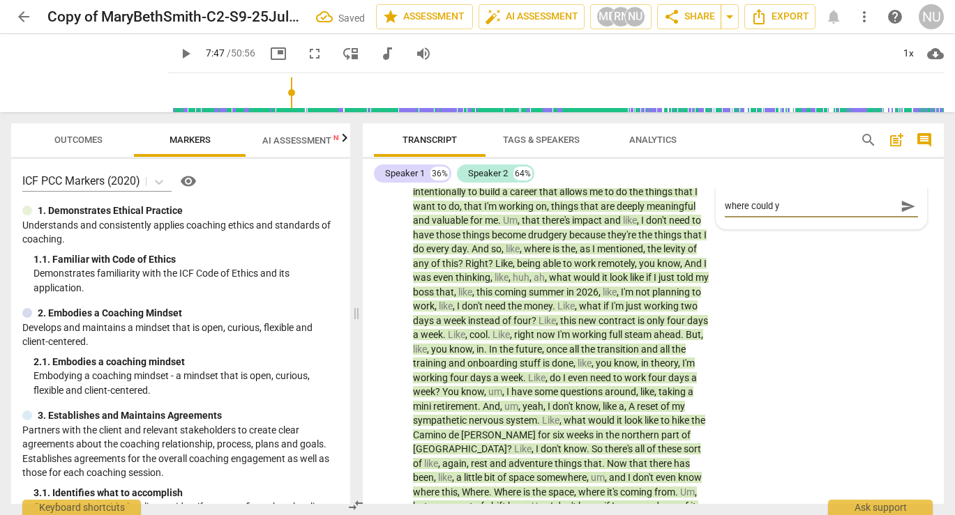
type textarea "where could yo"
type textarea "where could you"
type textarea "where could you h"
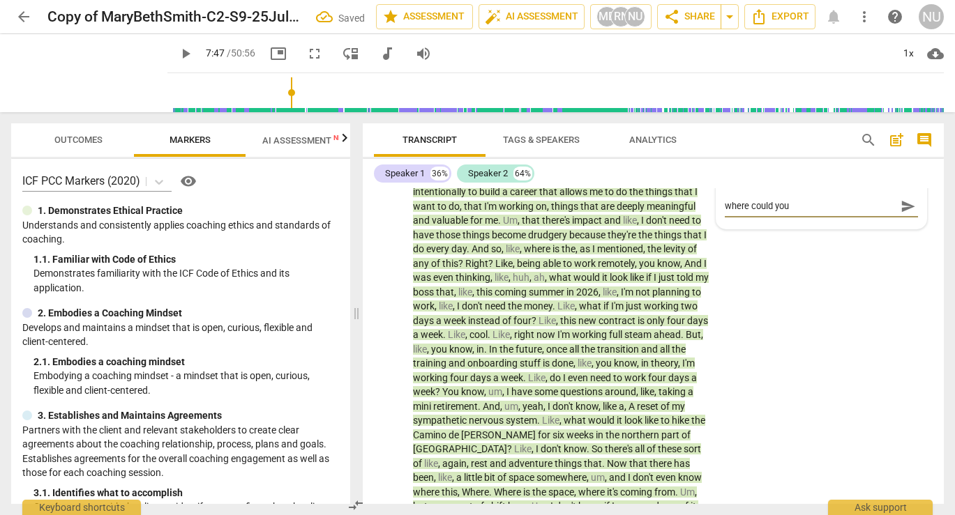
type textarea "where could you h"
type textarea "where could you ha"
type textarea "where could you hav"
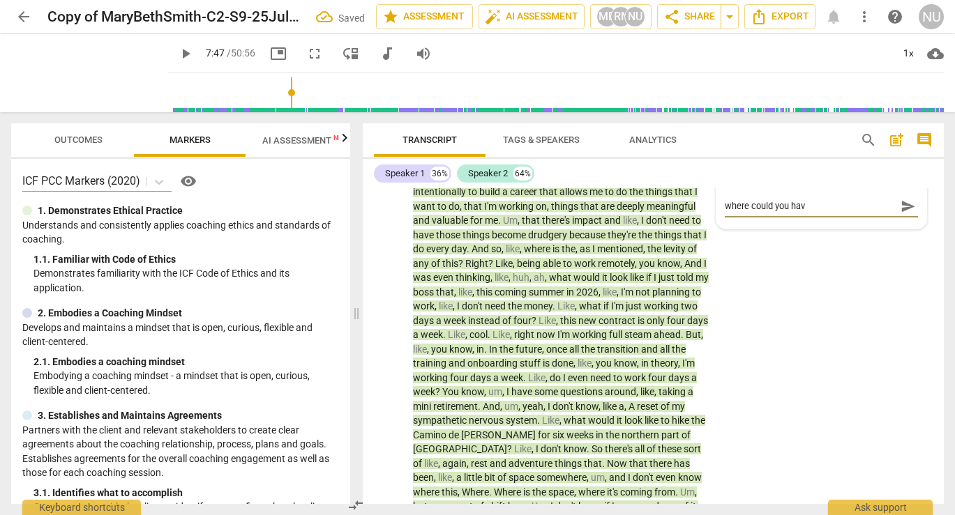
type textarea "where could you have"
type textarea "where could you have p"
type textarea "where could you have pa"
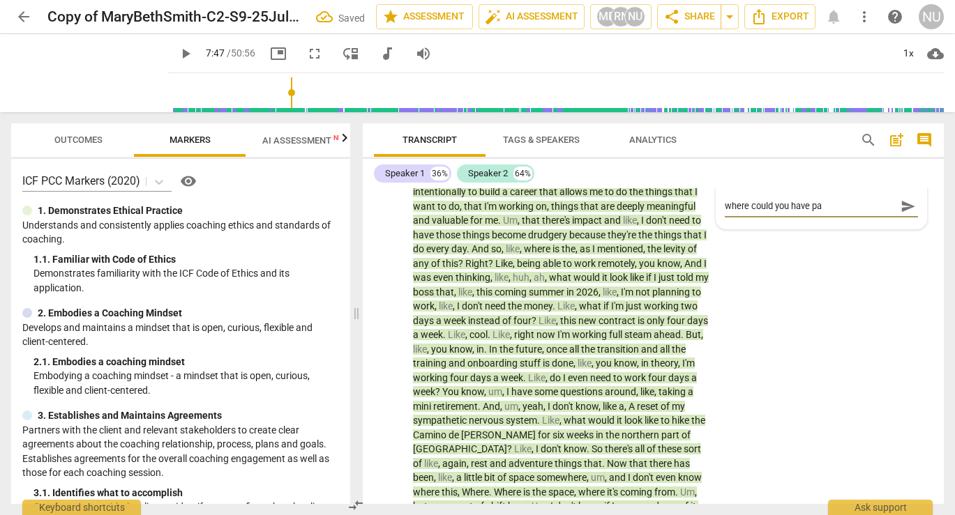
type textarea "where could you have pau"
type textarea "where could you have paus"
type textarea "where could you have pause"
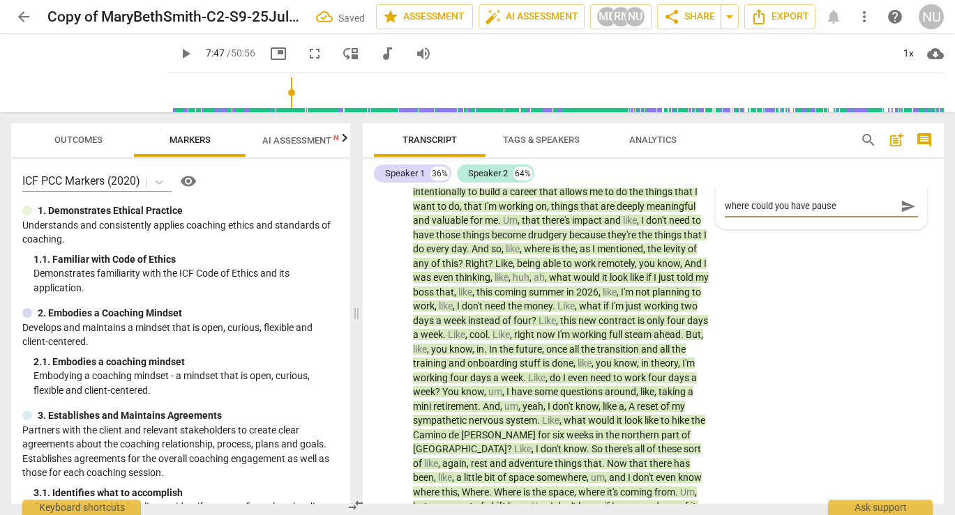
type textarea "where could you have paused"
type textarea "where could you have paused t"
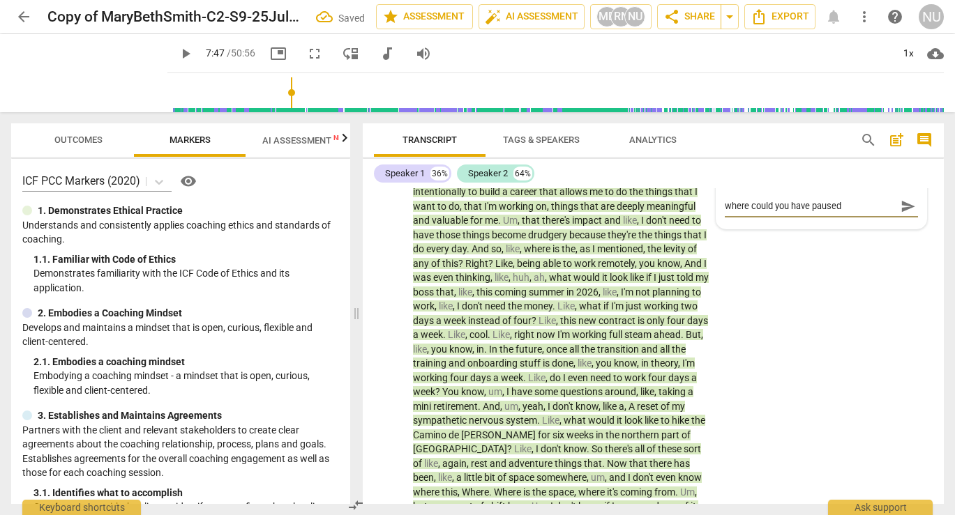
type textarea "where could you have paused t"
type textarea "where could you have paused th"
type textarea "where could you have paused the"
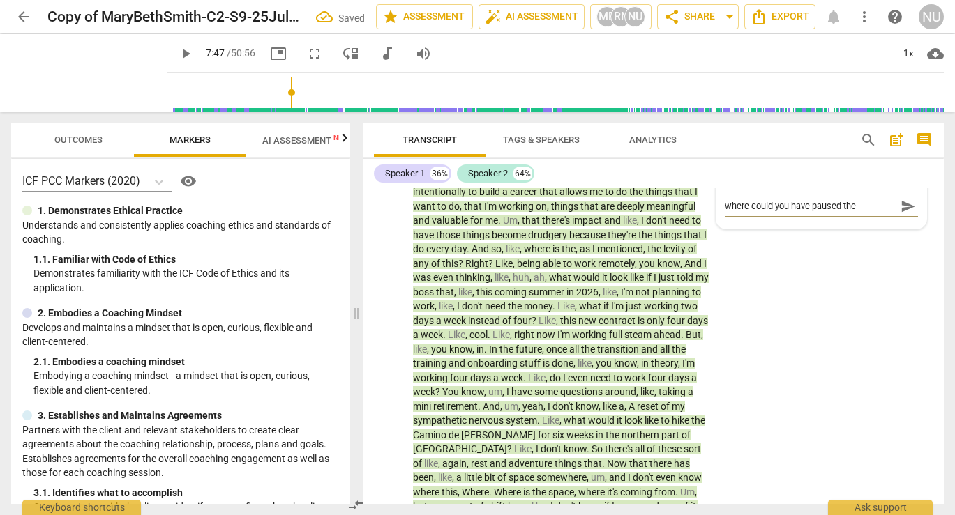
type textarea "where could you have paused the"
type textarea "where could you have paused the c"
type textarea "where could you have paused the cl"
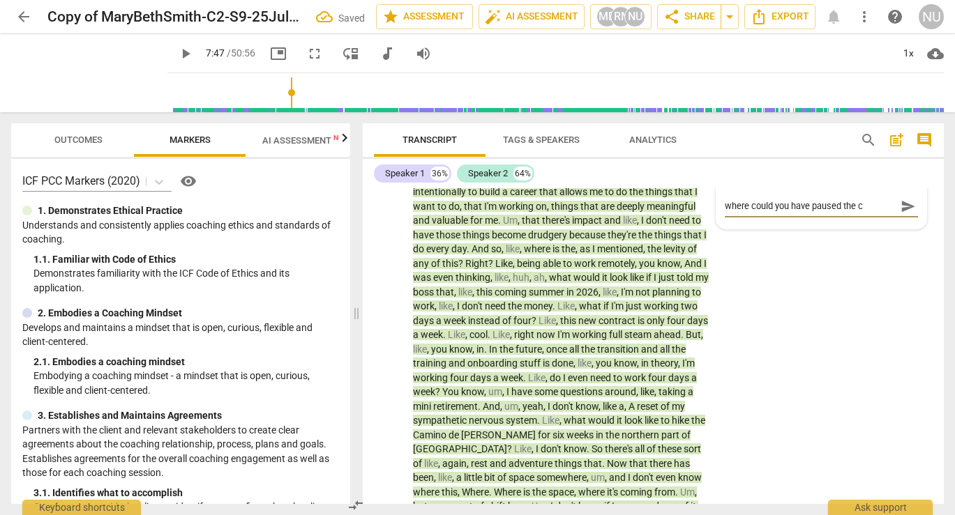
type textarea "where could you have paused the cl"
type textarea "where could you have paused the cli"
type textarea "where could you have paused the clie"
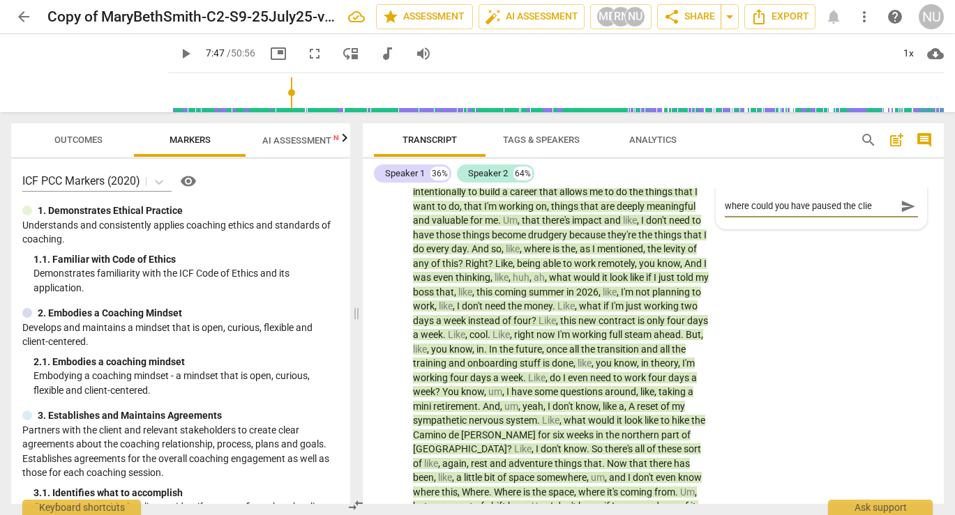
type textarea "where could you have paused the clien"
type textarea "where could you have paused the client"
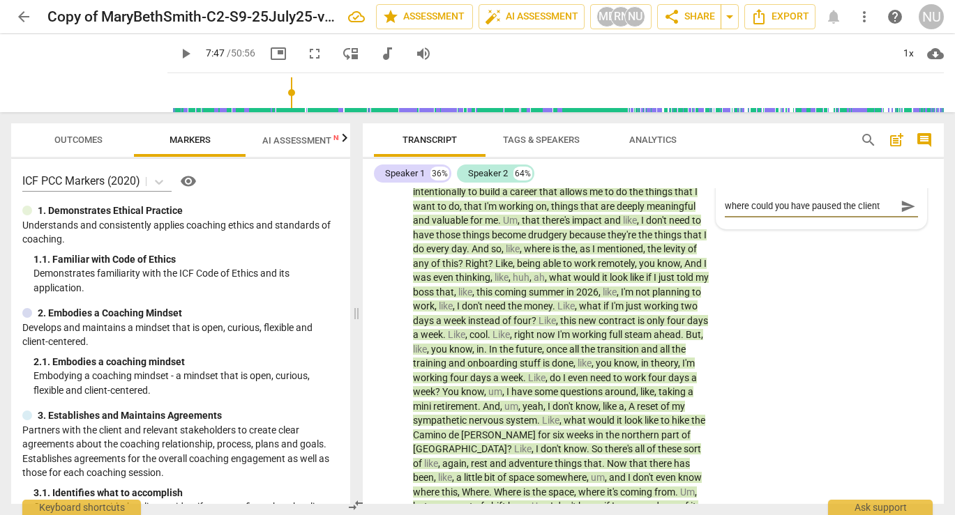
type textarea "where could you have paused the client"
type textarea "where could you have paused the client i"
type textarea "where could you have paused the client in"
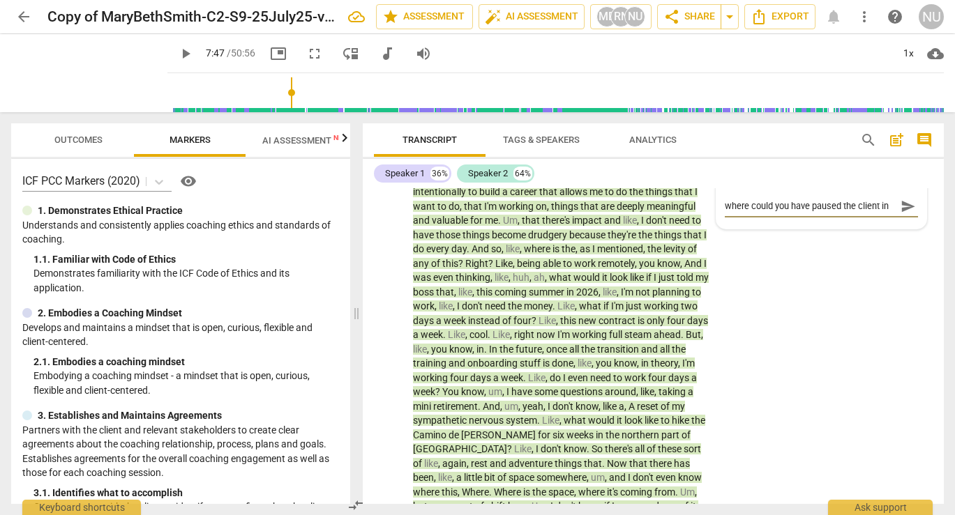
type textarea "where could you have paused the client in"
type textarea "where could you have paused the client in h"
type textarea "where could you have paused the client in he"
type textarea "where could you have paused the client in her"
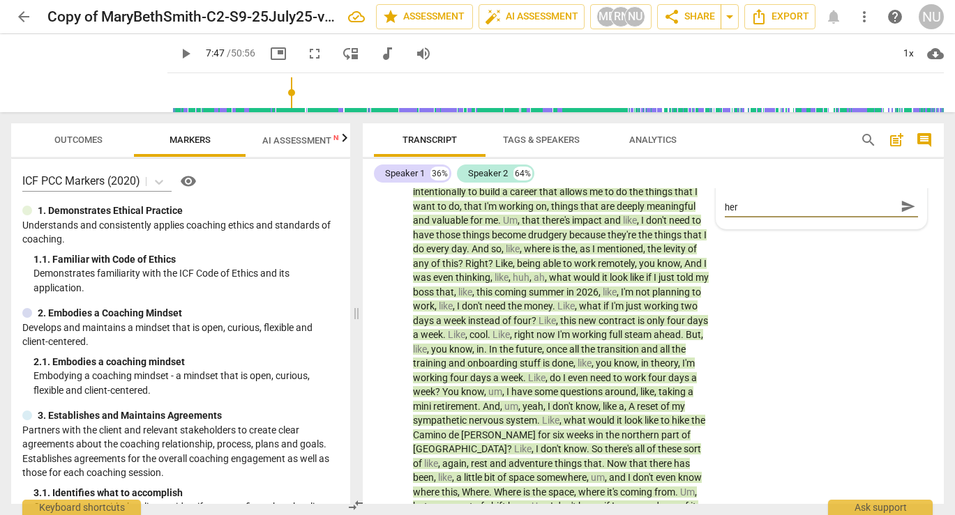
type textarea "where could you have paused the client in here"
type textarea "where could you have paused the client in here t"
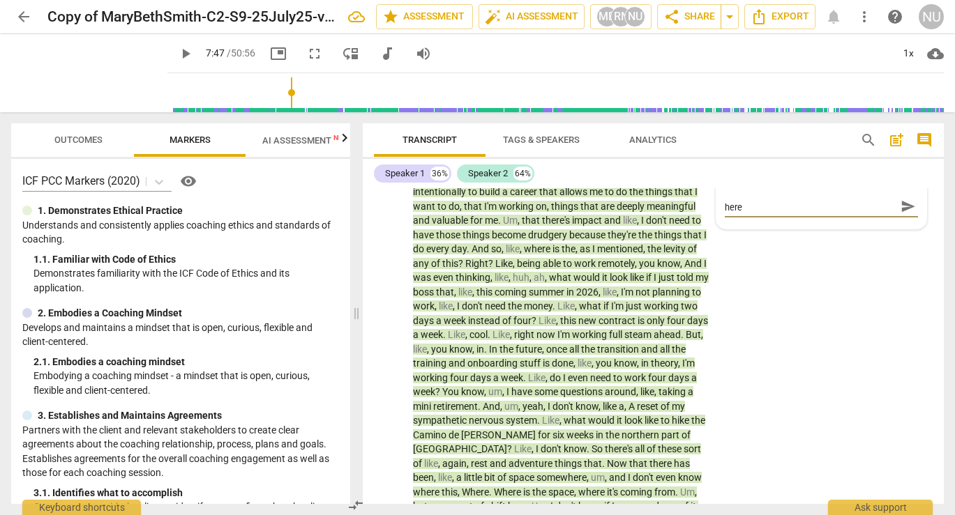
type textarea "where could you have paused the client in here t"
type textarea "where could you have paused the client in here to"
type textarea "where could you have paused the client in here to r"
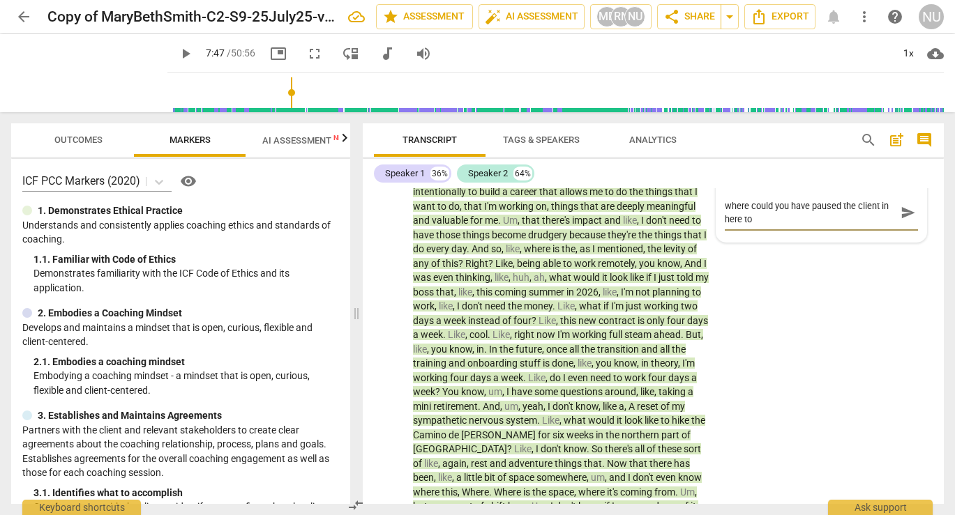
type textarea "where could you have paused the client in here to r"
type textarea "where could you have paused the client in here to re"
type textarea "where could you have paused the client in here to red"
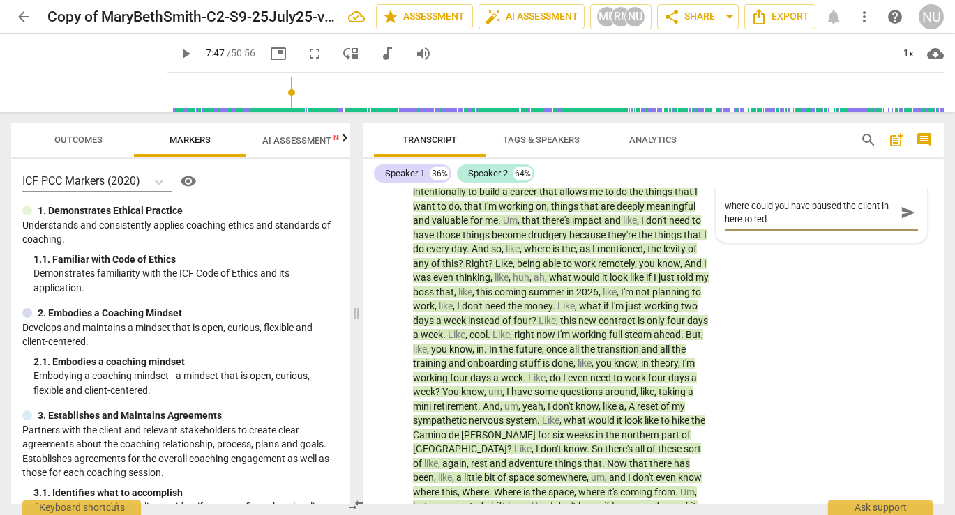
type textarea "where could you have paused the client in here to redi"
type textarea "where could you have paused the client in here to redir"
type textarea "where could you have paused the client in here to redire"
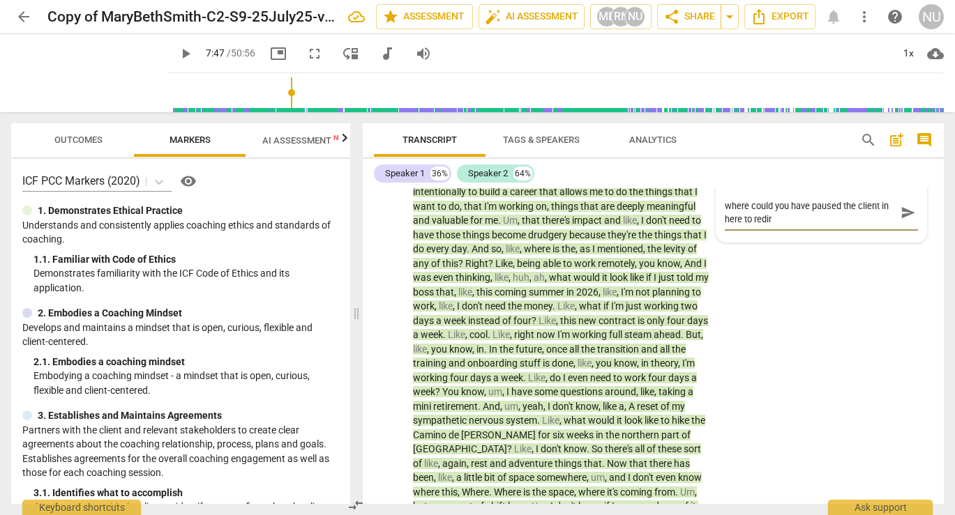
type textarea "where could you have paused the client in here to redire"
type textarea "where could you have paused the client in here to redirec"
click at [795, 226] on textarea "where could you have paused the client in here FTSO more clairty towards little…" at bounding box center [810, 212] width 171 height 26
click at [863, 220] on span "send" at bounding box center [907, 212] width 15 height 15
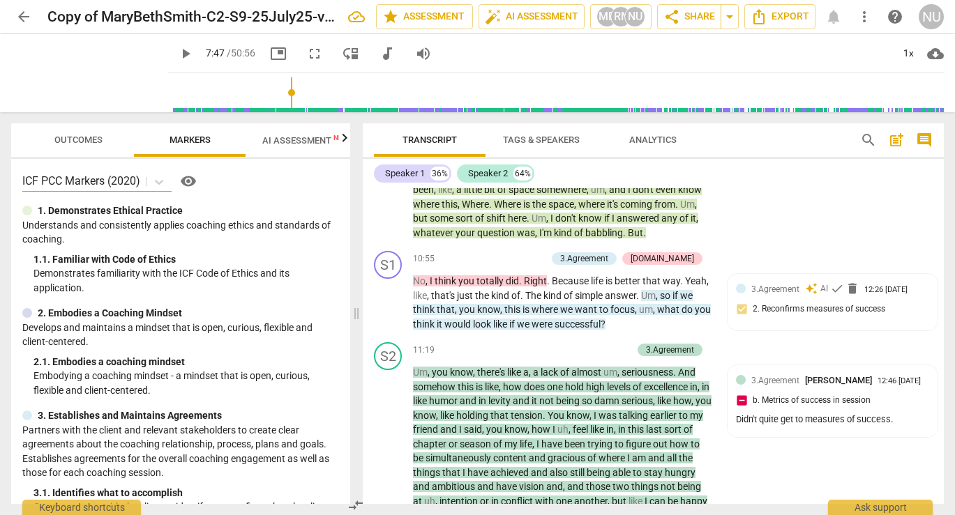
scroll to position [3623, 0]
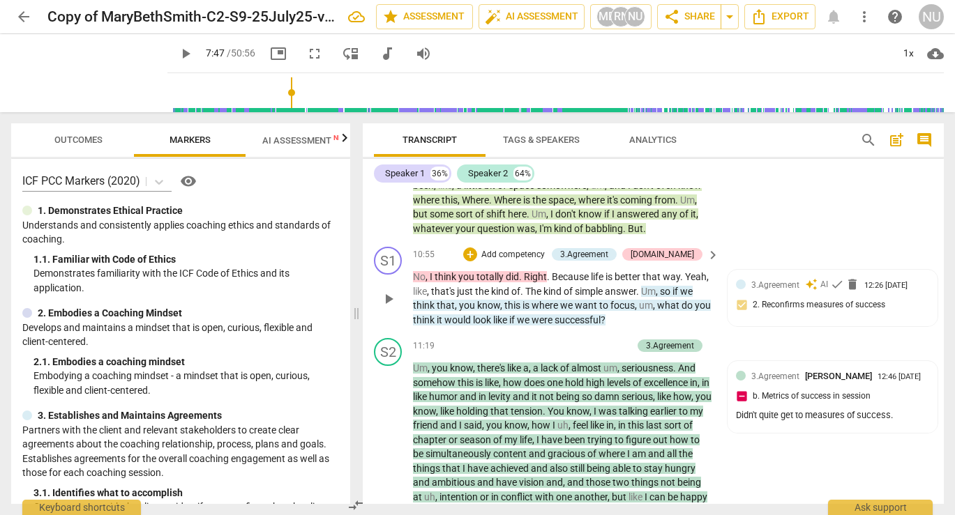
click at [391, 308] on span "play_arrow" at bounding box center [388, 299] width 17 height 17
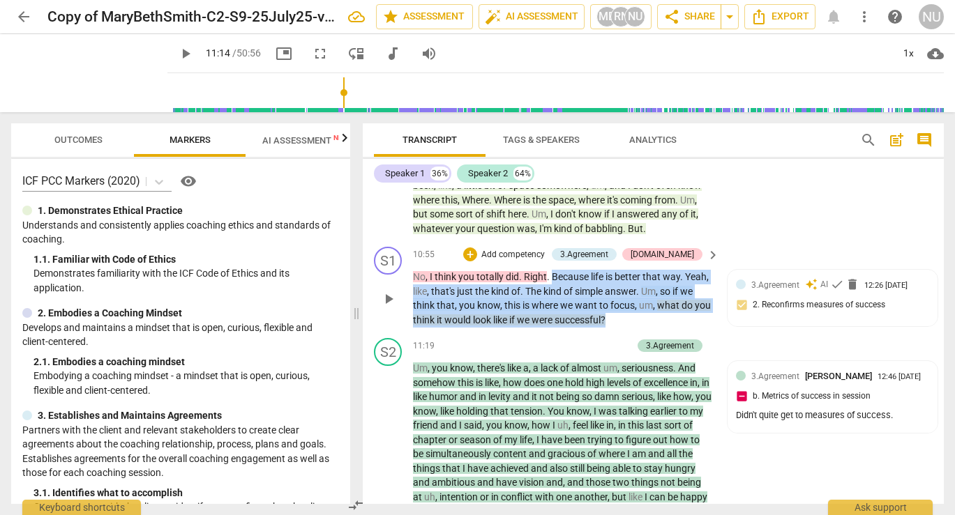
drag, startPoint x: 552, startPoint y: 296, endPoint x: 645, endPoint y: 339, distance: 102.3
click at [645, 327] on p "No , I think you totally did . Right . Because life is better that way . Yeah ,…" at bounding box center [562, 298] width 299 height 57
click at [646, 317] on div "+" at bounding box center [640, 318] width 14 height 14
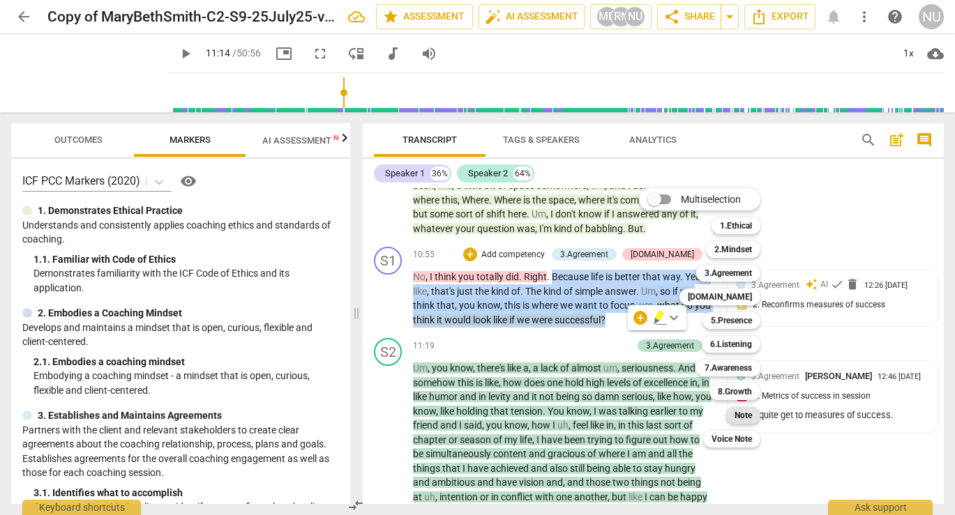
click at [747, 415] on b "Note" at bounding box center [742, 415] width 17 height 17
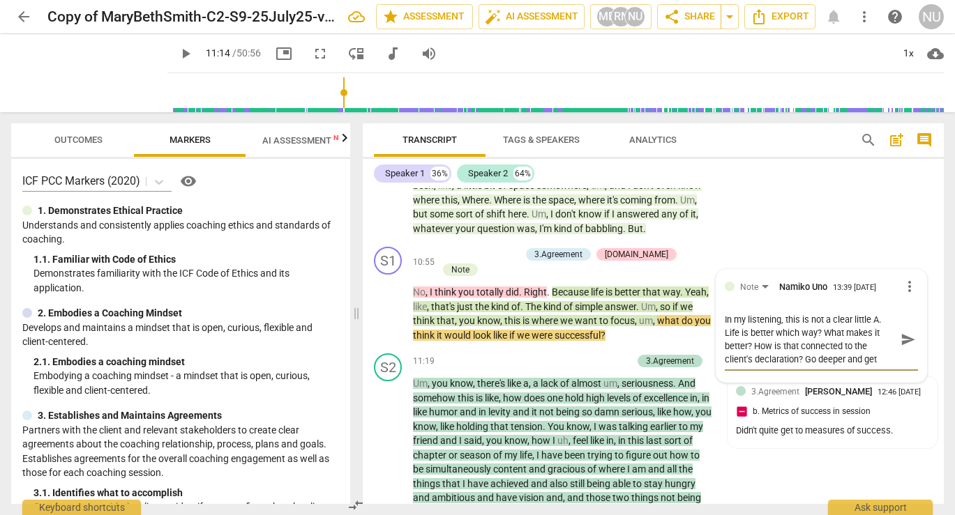
scroll to position [12, 0]
click at [863, 347] on span "send" at bounding box center [907, 339] width 15 height 15
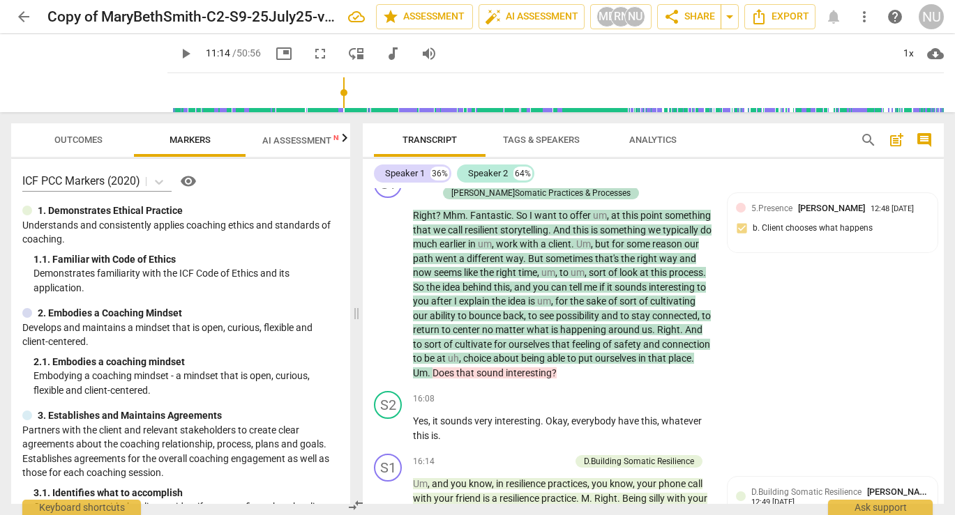
scroll to position [4632, 0]
click at [384, 290] on span "play_arrow" at bounding box center [388, 286] width 17 height 17
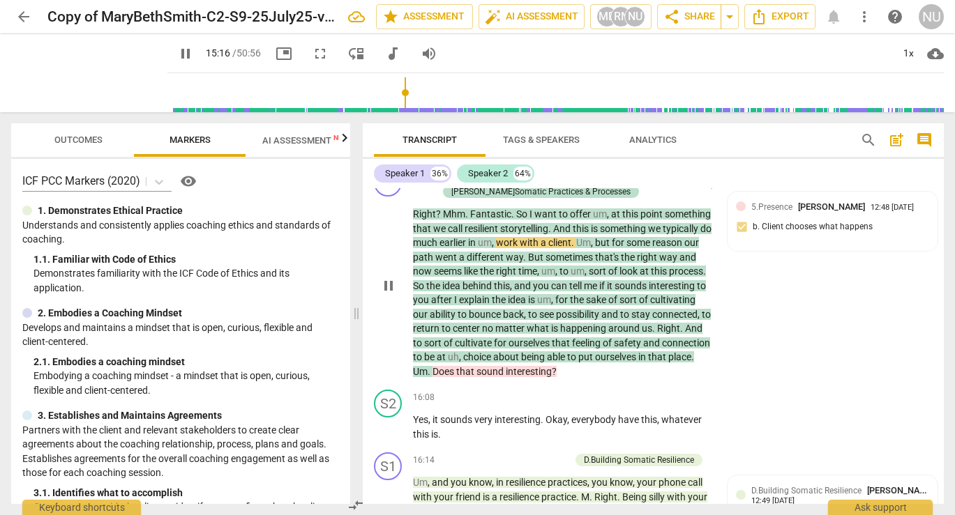
click at [391, 282] on span "pause" at bounding box center [388, 286] width 17 height 17
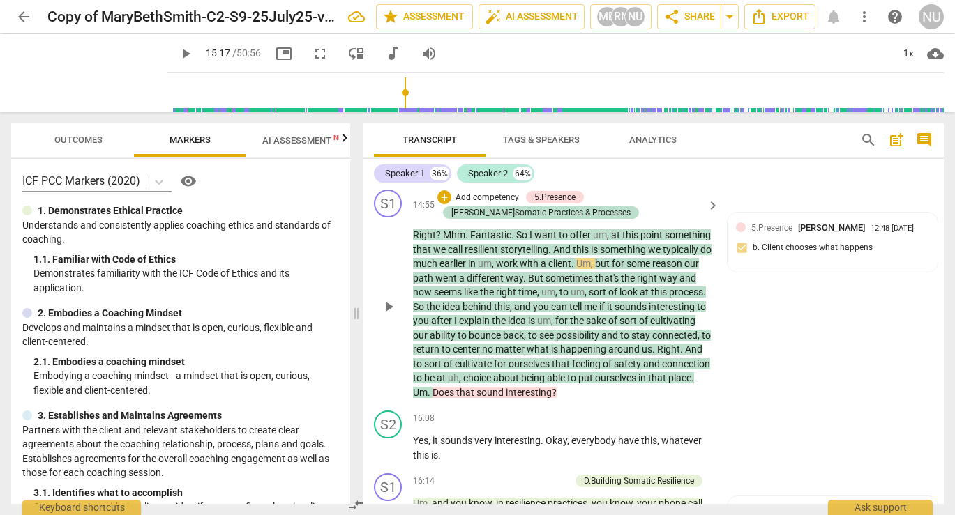
scroll to position [4610, 0]
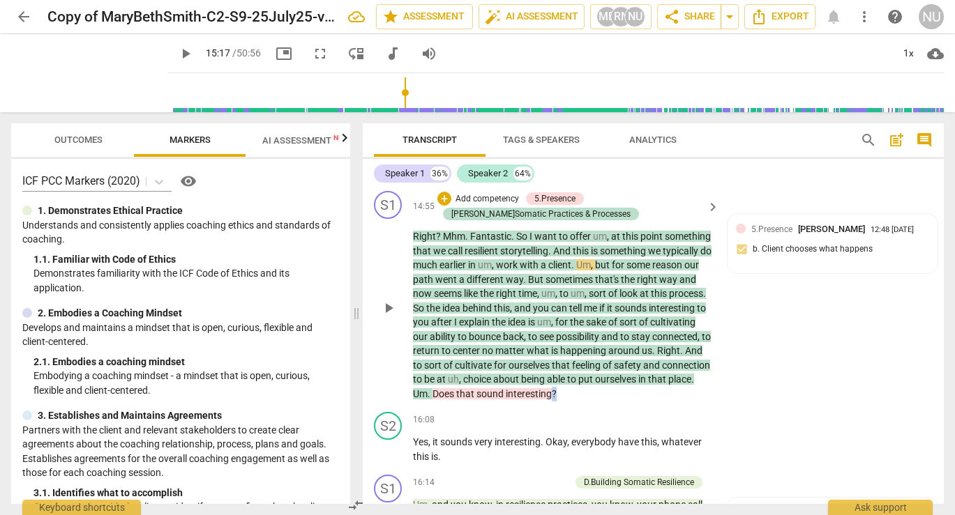
drag, startPoint x: 715, startPoint y: 378, endPoint x: 579, endPoint y: 340, distance: 141.1
click at [579, 340] on div "Right ? Mhm . Fantastic . So I want to offer um , at this point something that …" at bounding box center [567, 315] width 308 height 172
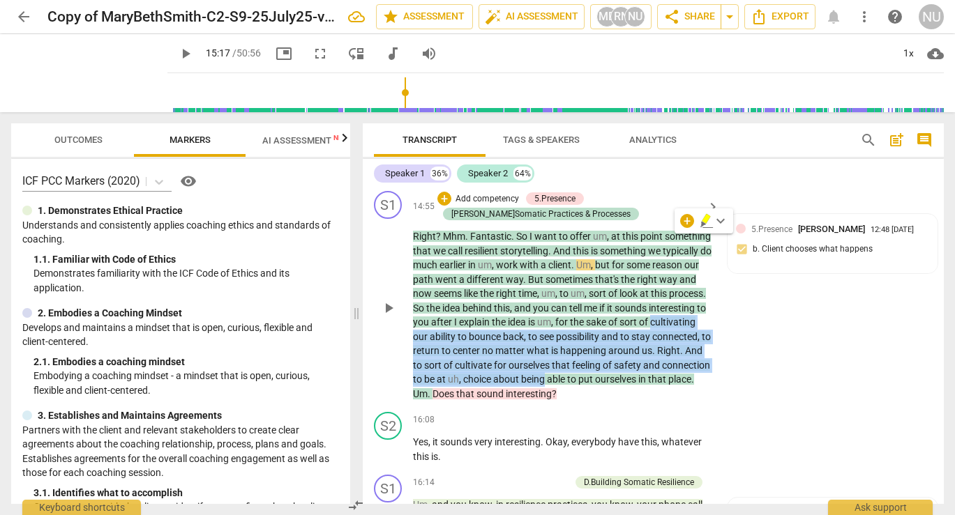
drag, startPoint x: 708, startPoint y: 378, endPoint x: 457, endPoint y: 341, distance: 253.8
click at [457, 341] on p "Right ? Mhm . Fantastic . So I want to offer um , at this point something that …" at bounding box center [562, 315] width 299 height 172
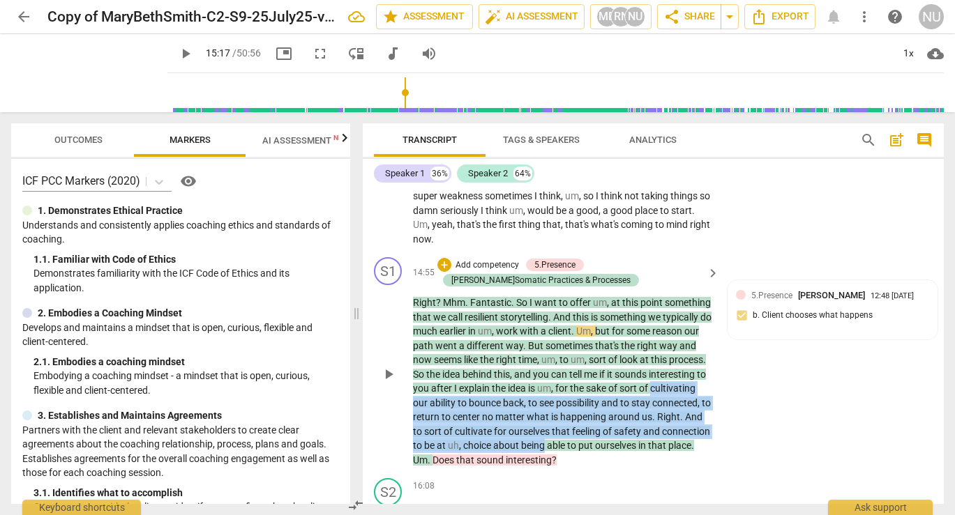
scroll to position [4545, 0]
click at [440, 262] on div "+" at bounding box center [444, 264] width 14 height 14
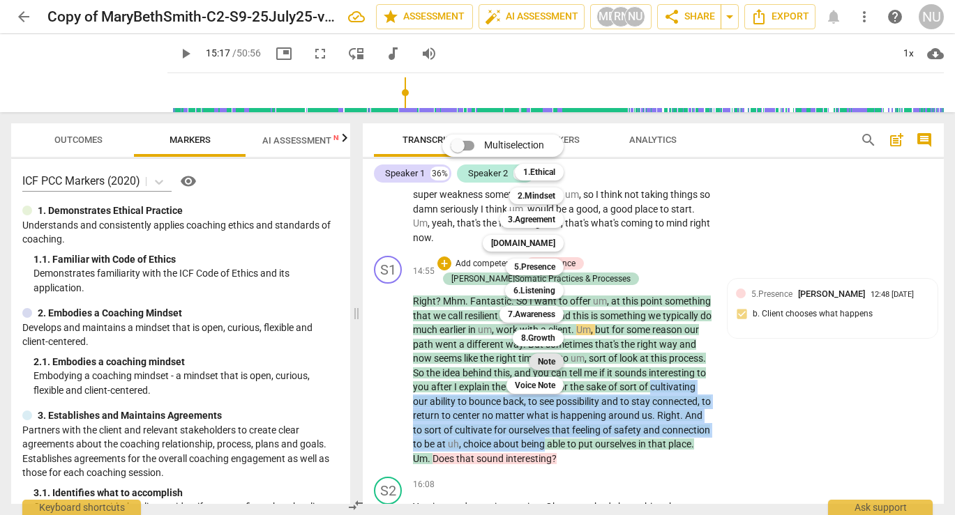
click at [550, 356] on b "Note" at bounding box center [546, 362] width 17 height 17
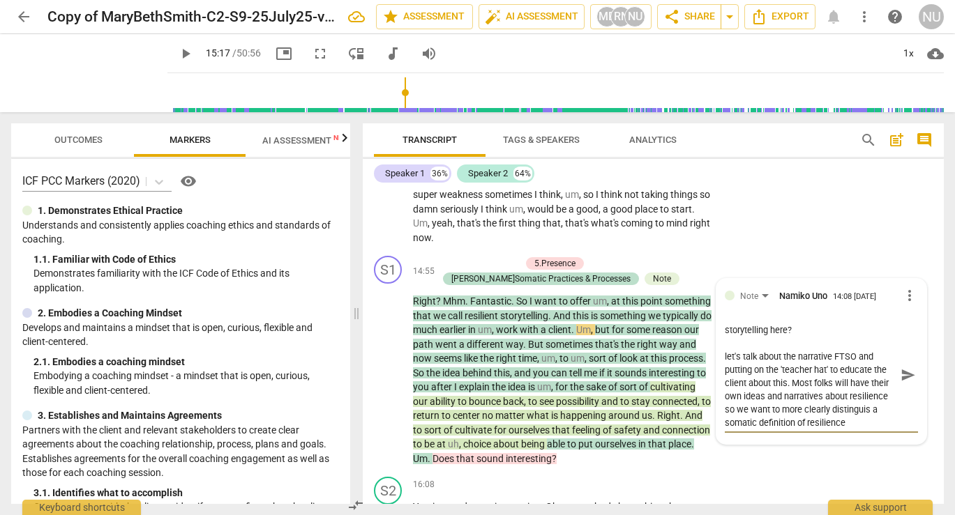
scroll to position [25, 0]
click at [742, 407] on textarea "What was your instinct to go into resilience storytelling here? let's talk abou…" at bounding box center [810, 375] width 171 height 106
click at [762, 407] on textarea "What was your instinct to go into resilience storytelling here? let's talk abou…" at bounding box center [810, 375] width 171 height 106
click at [825, 435] on div "What was your instinct to go into resilience storytelling here? let's talk abou…" at bounding box center [821, 373] width 193 height 123
click at [863, 375] on span "send" at bounding box center [907, 375] width 15 height 15
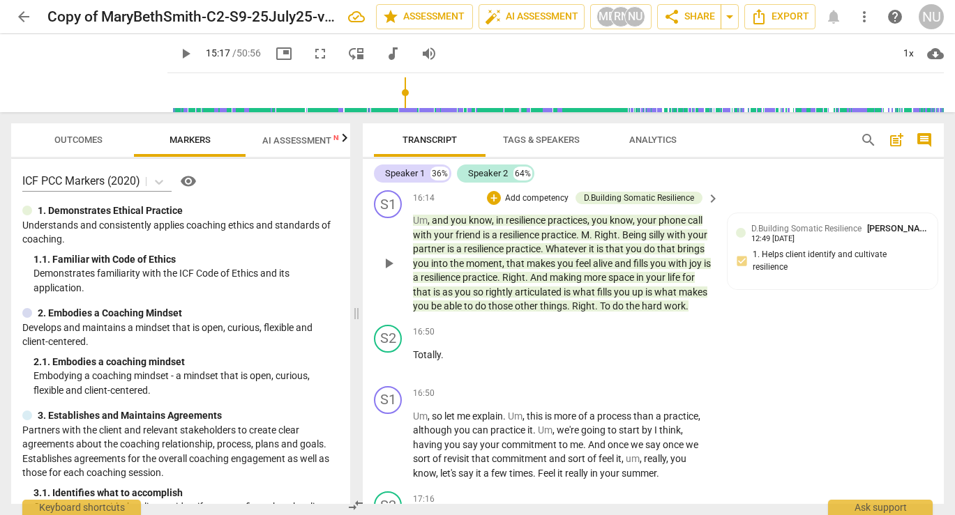
scroll to position [4894, 0]
drag, startPoint x: 471, startPoint y: 327, endPoint x: 654, endPoint y: 310, distance: 183.5
click at [654, 310] on p "Um , and you know , in resilience practices , you know , your phone call with y…" at bounding box center [562, 264] width 299 height 100
click at [471, 302] on div "+" at bounding box center [471, 304] width 14 height 14
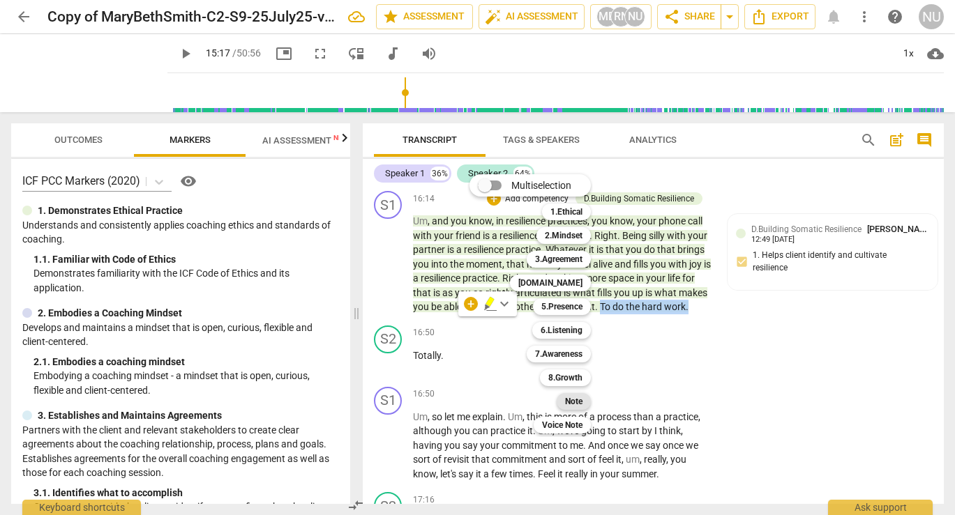
click at [570, 400] on b "Note" at bounding box center [573, 401] width 17 height 17
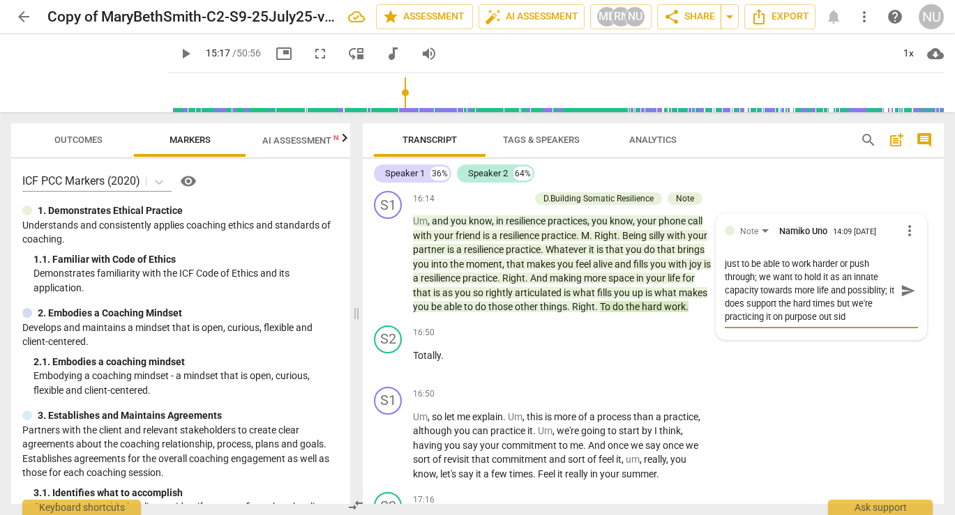
scroll to position [13, 0]
click at [863, 298] on span "send" at bounding box center [907, 296] width 15 height 15
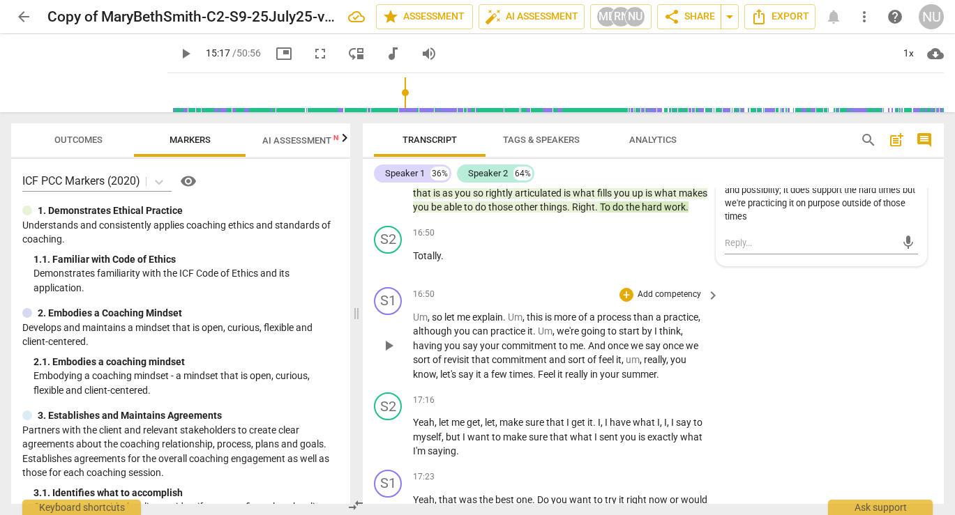
scroll to position [4996, 0]
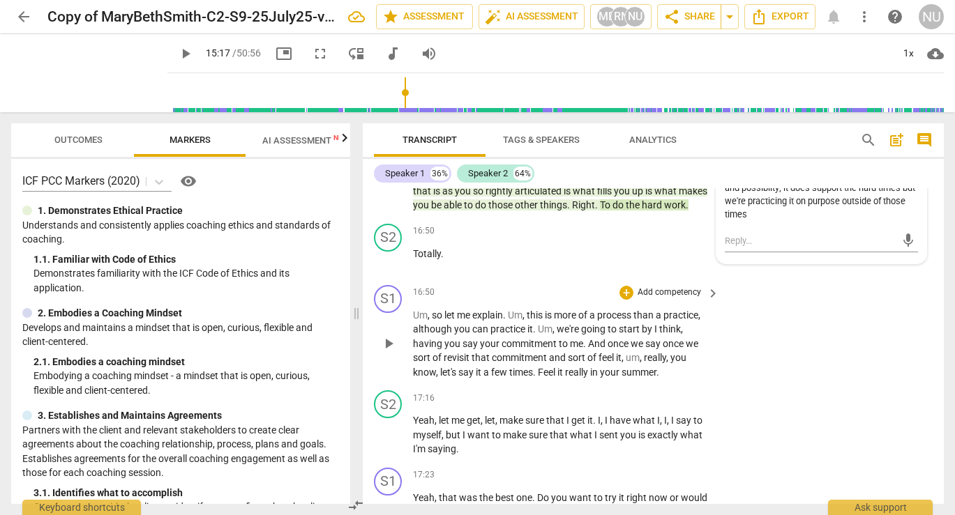
click at [388, 352] on span "play_arrow" at bounding box center [388, 343] width 17 height 17
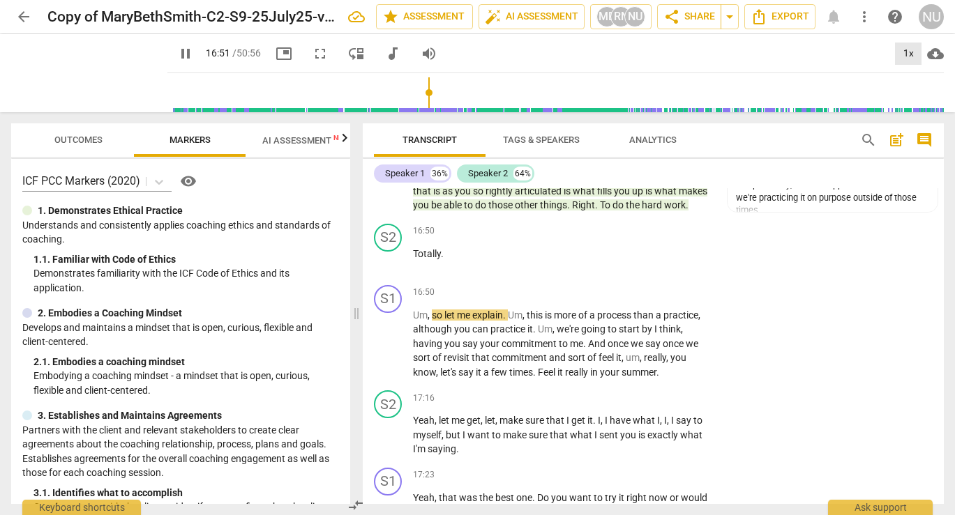
click at [863, 49] on div "1x" at bounding box center [908, 54] width 26 height 22
click at [863, 135] on li "1.5x" at bounding box center [918, 134] width 47 height 26
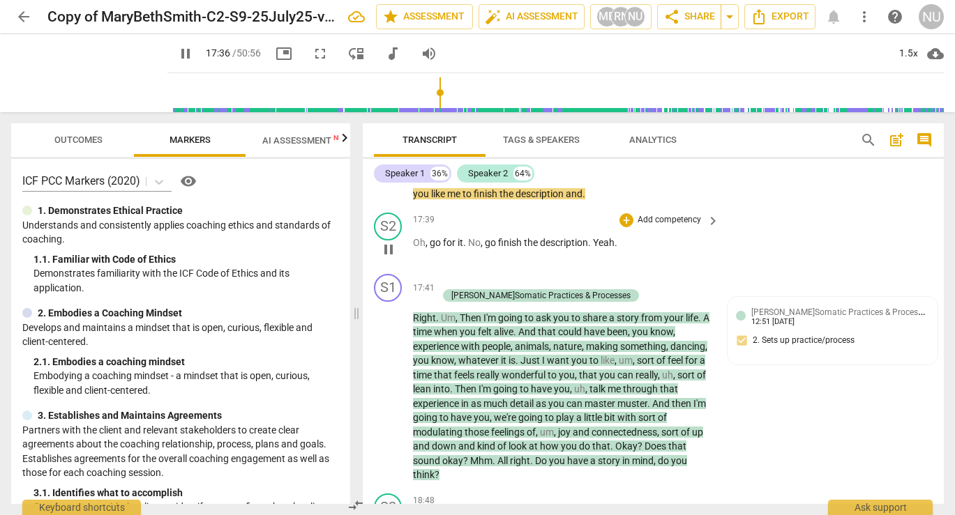
click at [390, 258] on span "pause" at bounding box center [388, 249] width 17 height 17
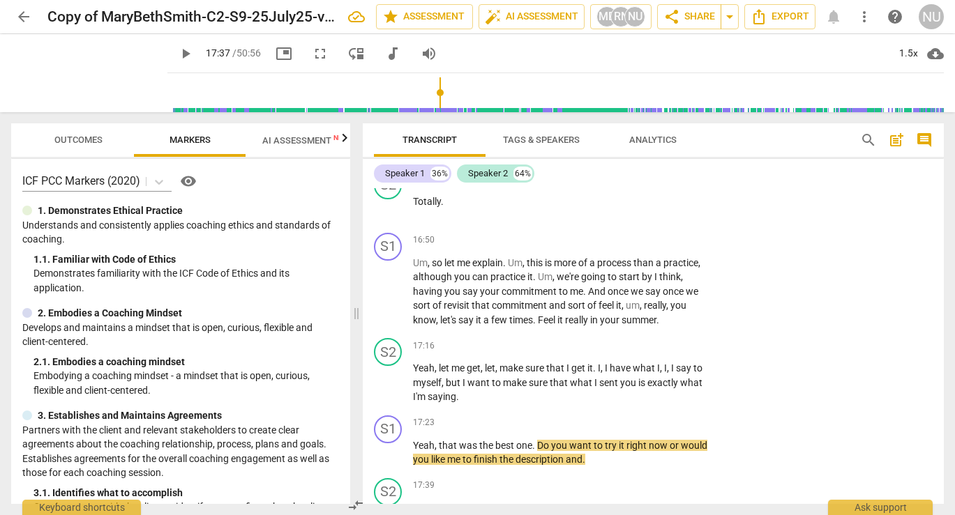
scroll to position [5045, 0]
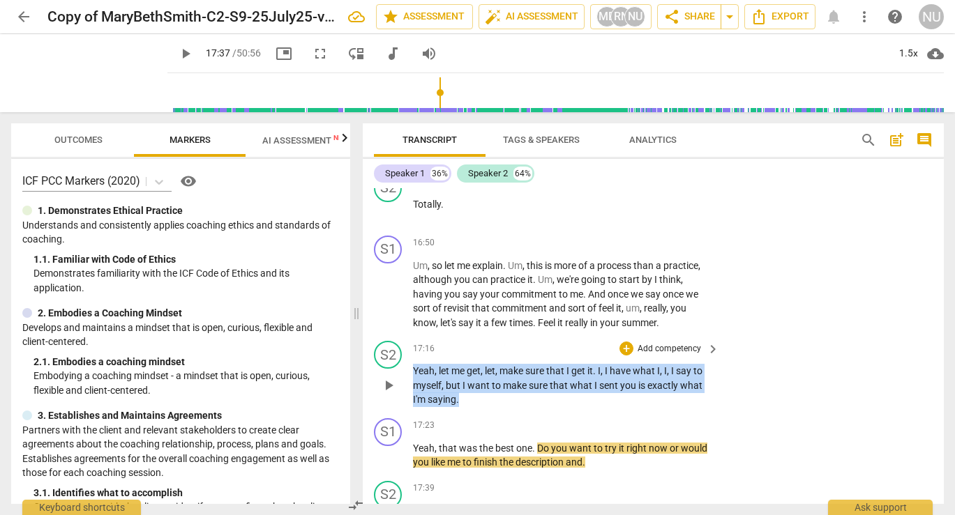
drag, startPoint x: 462, startPoint y: 408, endPoint x: 395, endPoint y: 387, distance: 70.8
click at [395, 387] on div "S2 play_arrow pause 17:16 + Add competency keyboard_arrow_right Yeah , let me g…" at bounding box center [653, 373] width 581 height 77
click at [471, 394] on div "+" at bounding box center [471, 396] width 14 height 14
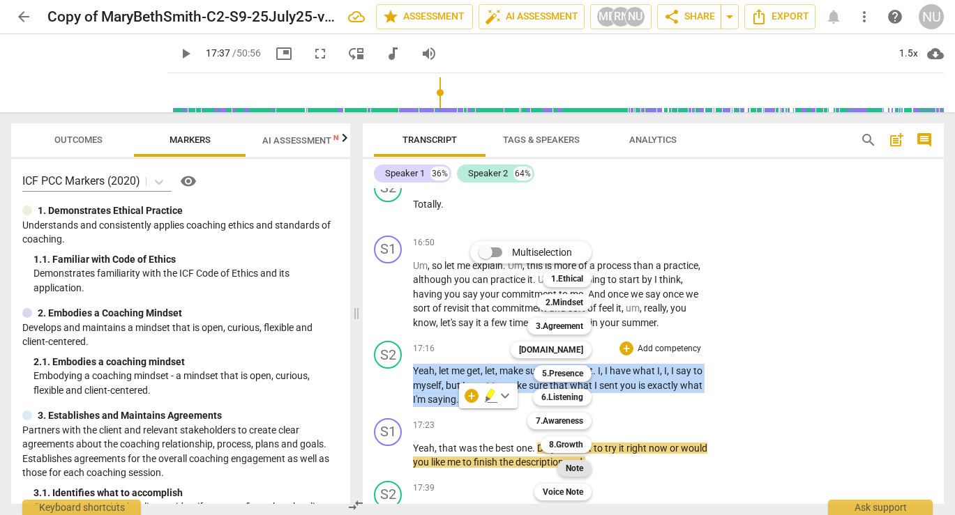
click at [570, 467] on b "Note" at bounding box center [574, 468] width 17 height 17
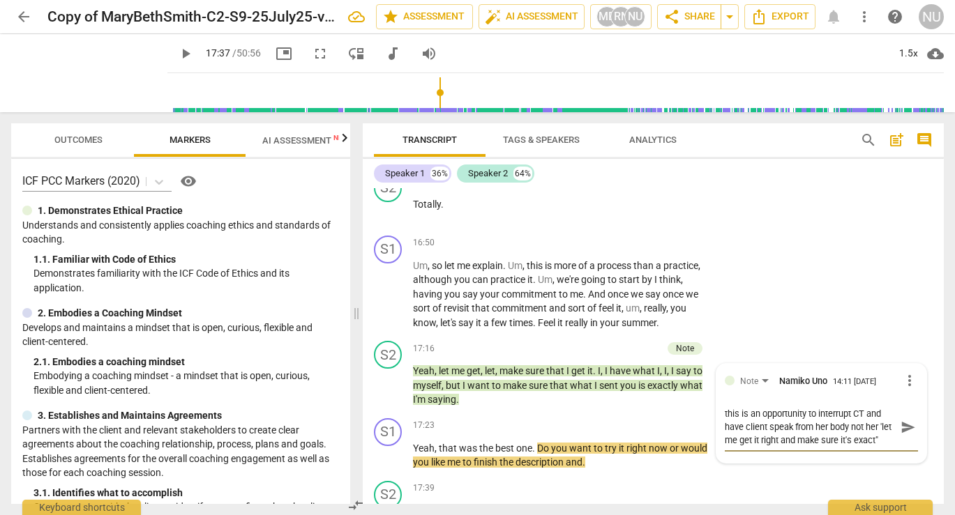
scroll to position [12, 0]
click at [863, 435] on span "send" at bounding box center [907, 427] width 15 height 15
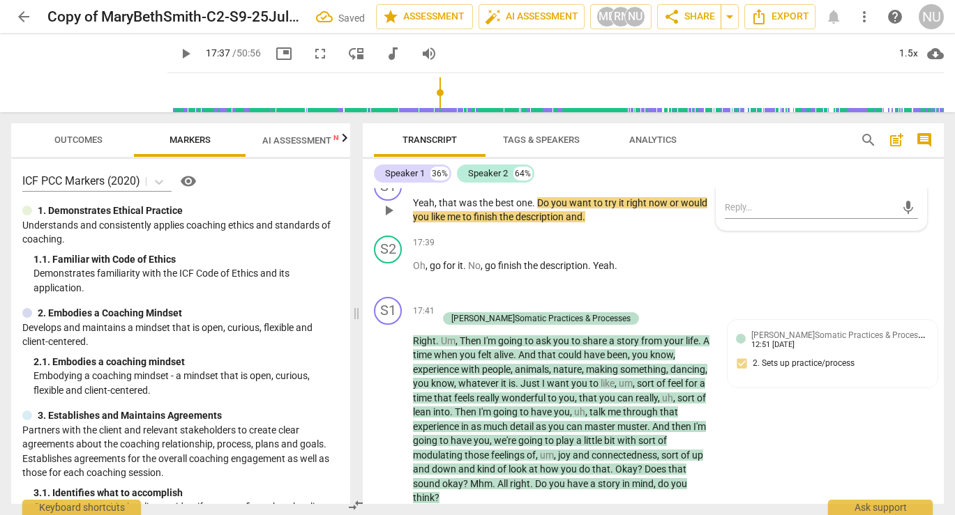
scroll to position [5314, 0]
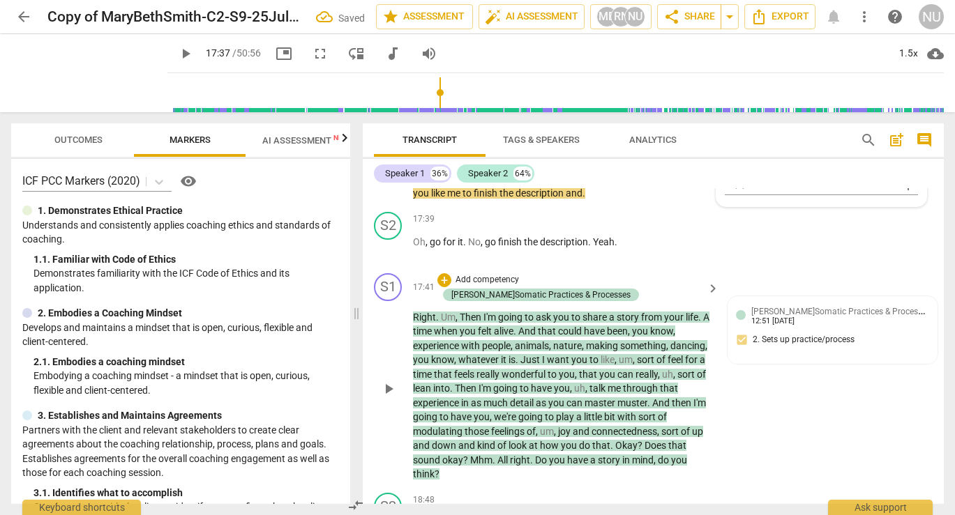
click at [390, 394] on span "play_arrow" at bounding box center [388, 389] width 17 height 17
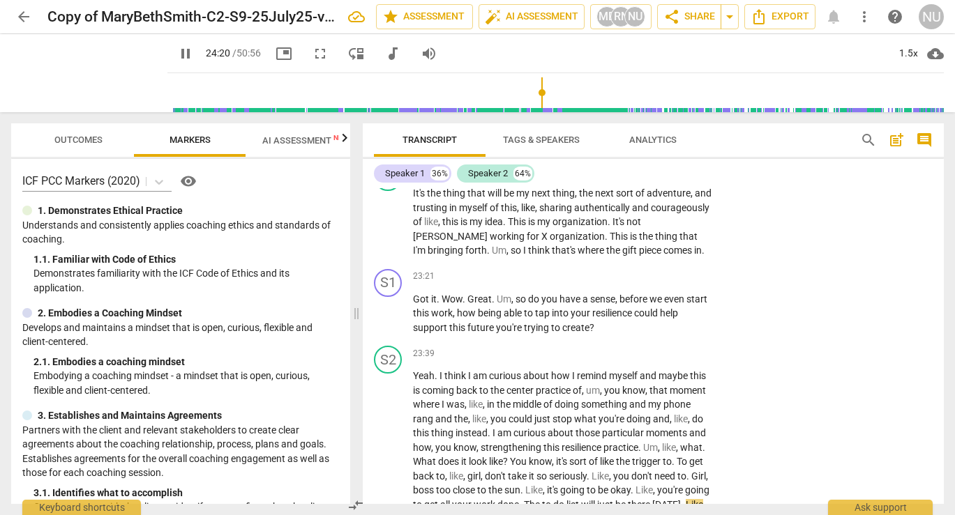
scroll to position [7062, 0]
